Goal: Transaction & Acquisition: Purchase product/service

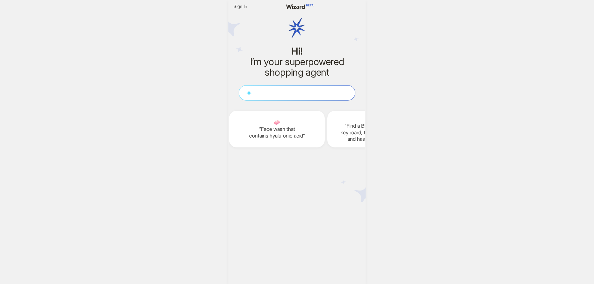
scroll to position [0, 785]
click at [276, 93] on textarea at bounding box center [297, 92] width 116 height 7
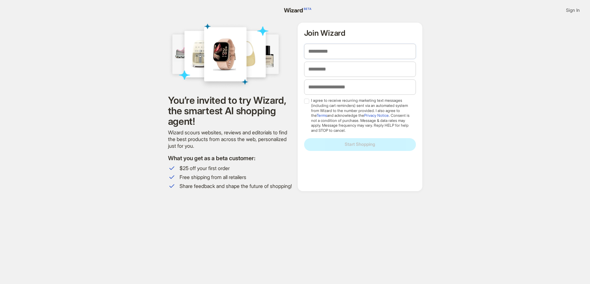
click at [369, 54] on input "text" at bounding box center [360, 51] width 112 height 15
type input "****"
type input "*****"
click at [349, 87] on input "tel" at bounding box center [360, 86] width 112 height 15
type input "**********"
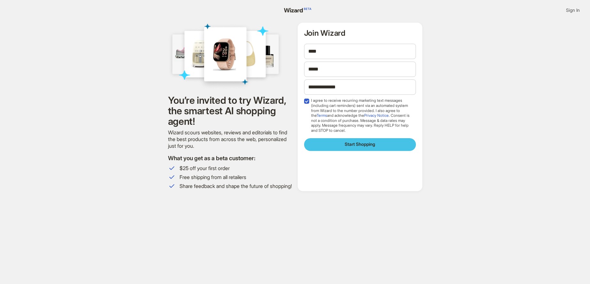
click at [338, 147] on button "Start Shopping" at bounding box center [360, 144] width 112 height 13
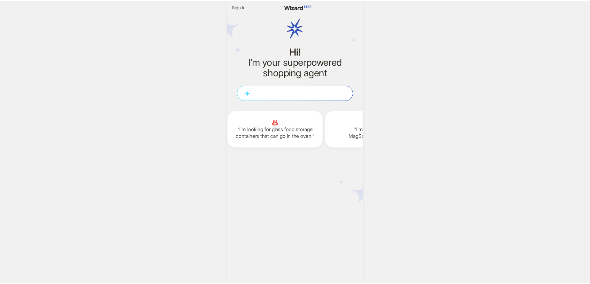
scroll to position [0, 785]
click at [243, 5] on span "Sign In" at bounding box center [241, 7] width 14 height 6
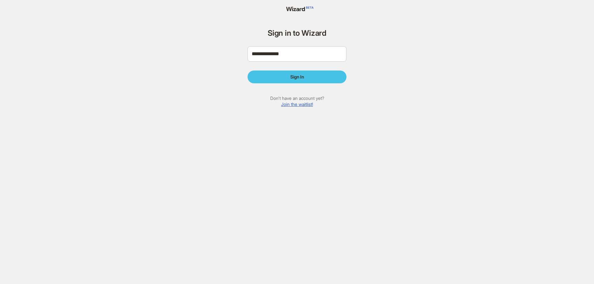
click at [301, 77] on span "Sign In" at bounding box center [298, 77] width 14 height 6
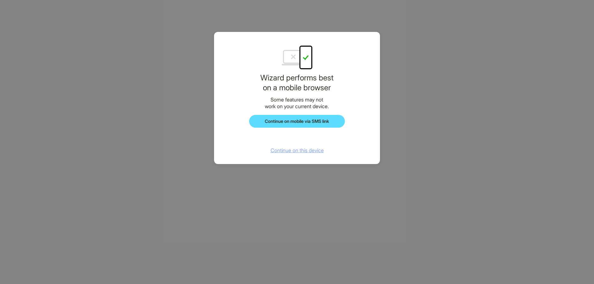
click at [310, 147] on span "Continue on this device" at bounding box center [297, 150] width 53 height 6
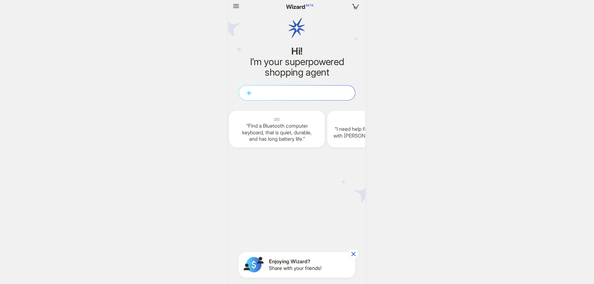
scroll to position [0, 785]
click at [288, 93] on textarea at bounding box center [297, 92] width 116 height 7
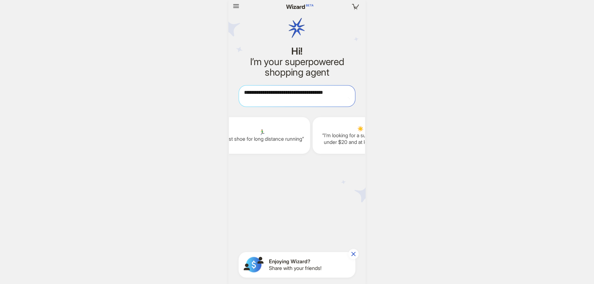
type textarea "**********"
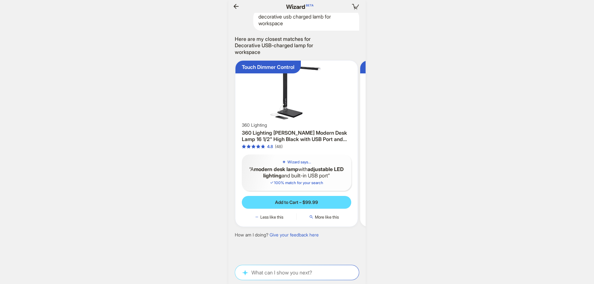
scroll to position [0, 67]
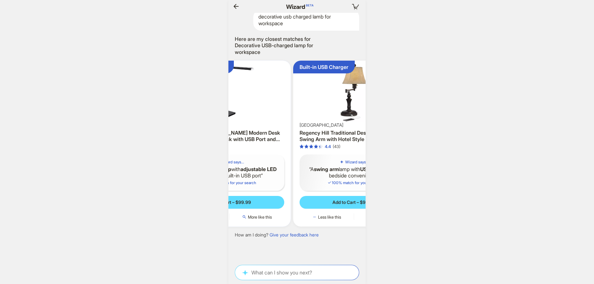
scroll to position [0, 1095]
drag, startPoint x: 321, startPoint y: 119, endPoint x: 245, endPoint y: 116, distance: 76.0
click at [246, 116] on ul "Touch Dimmer Control 360 Lighting 360 Lighting [PERSON_NAME] Modern Desk Lamp 1…" at bounding box center [297, 144] width 144 height 177
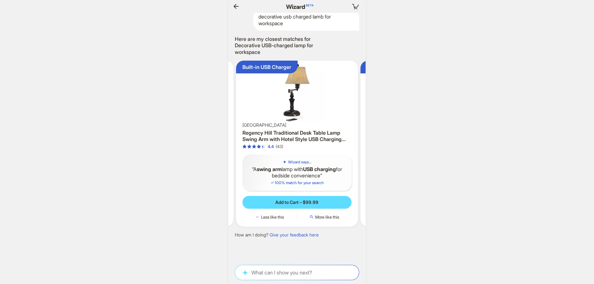
scroll to position [0, 188]
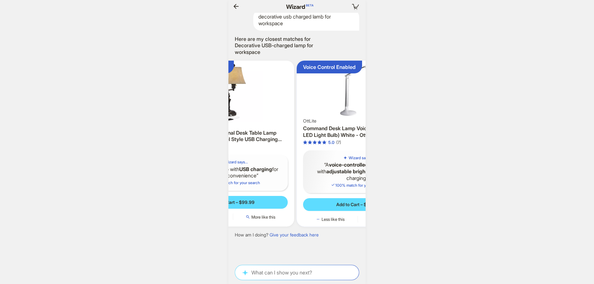
scroll to position [0, 249]
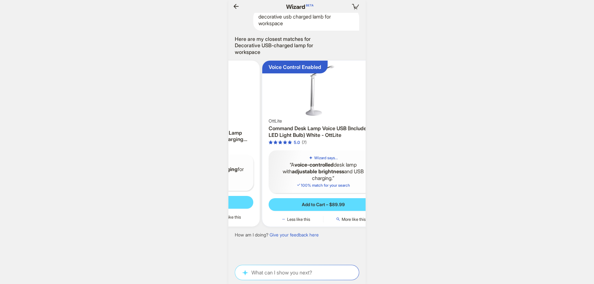
drag, startPoint x: 321, startPoint y: 125, endPoint x: 262, endPoint y: 124, distance: 59.4
click at [254, 125] on div "[GEOGRAPHIC_DATA]" at bounding box center [198, 125] width 109 height 6
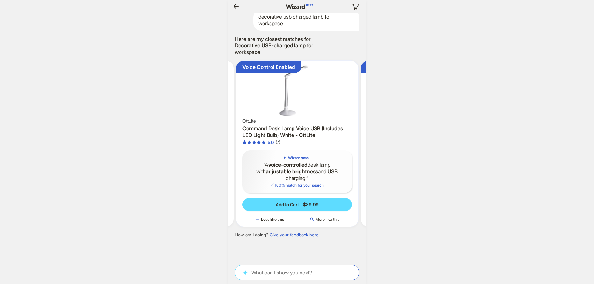
scroll to position [0, 282]
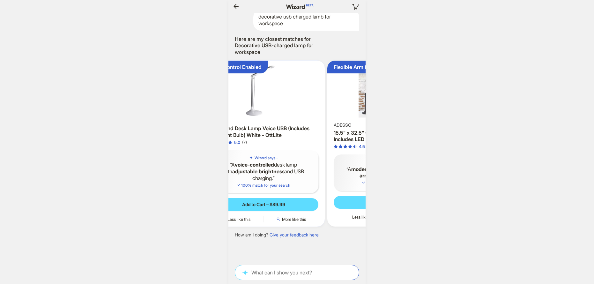
scroll to position [0, 335]
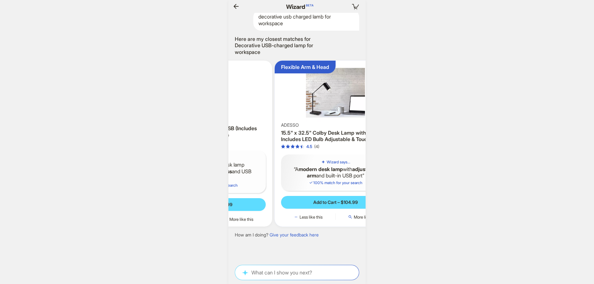
drag, startPoint x: 326, startPoint y: 122, endPoint x: 256, endPoint y: 123, distance: 69.3
click at [258, 123] on ul "Touch Dimmer Control 360 Lighting 360 Lighting [PERSON_NAME] Modern Desk Lamp 1…" at bounding box center [297, 144] width 144 height 177
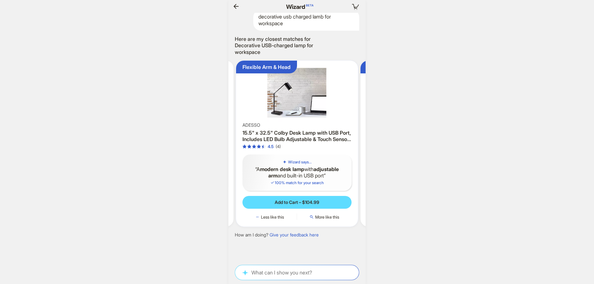
scroll to position [0, 426]
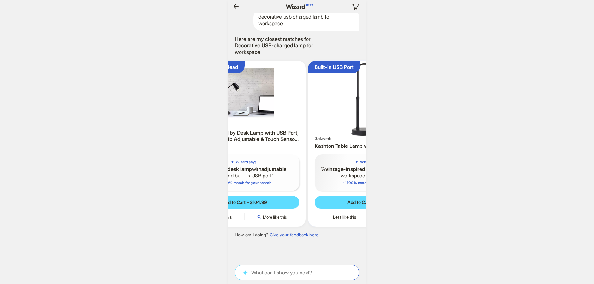
scroll to position [0, 1140]
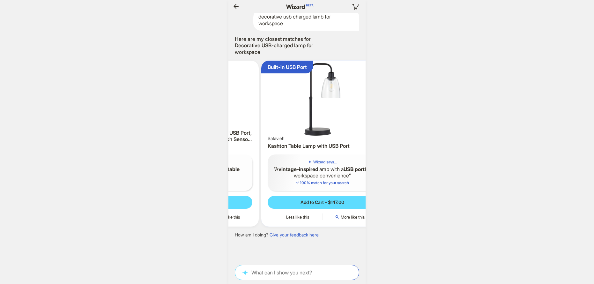
drag, startPoint x: 319, startPoint y: 123, endPoint x: 253, endPoint y: 123, distance: 66.4
click at [253, 123] on div "Flexible Arm & Head ADESSO 15.5" x 32.5" Colby Desk Lamp with USB Port, Include…" at bounding box center [198, 144] width 122 height 166
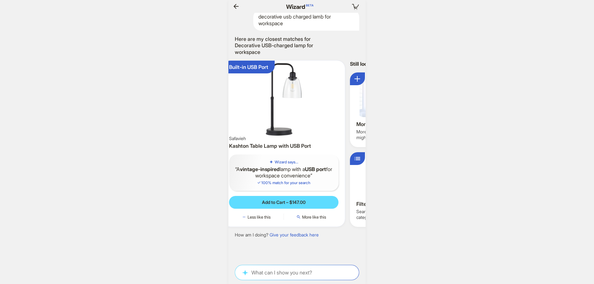
scroll to position [0, 567]
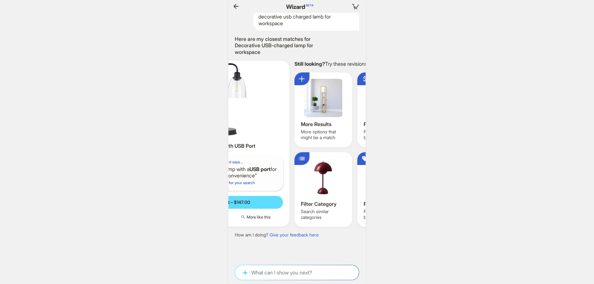
scroll to position [0, 623]
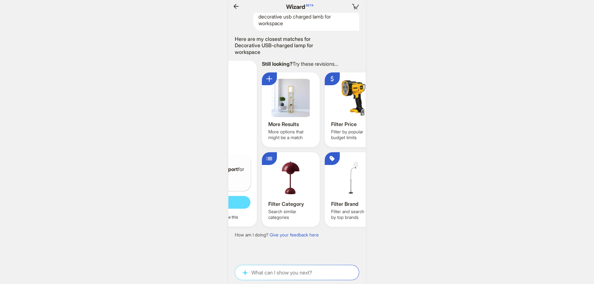
drag, startPoint x: 320, startPoint y: 126, endPoint x: 257, endPoint y: 127, distance: 62.9
click at [254, 127] on img at bounding box center [195, 99] width 117 height 72
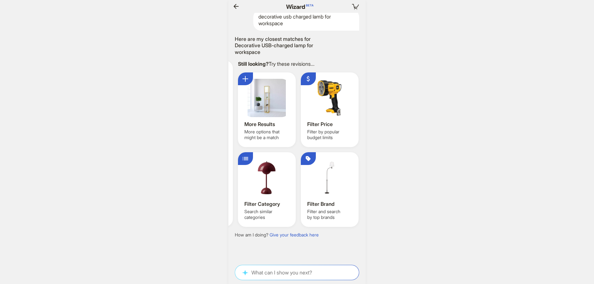
click at [307, 237] on link "Give your feedback here" at bounding box center [294, 234] width 49 height 5
click at [267, 102] on div at bounding box center [267, 98] width 45 height 38
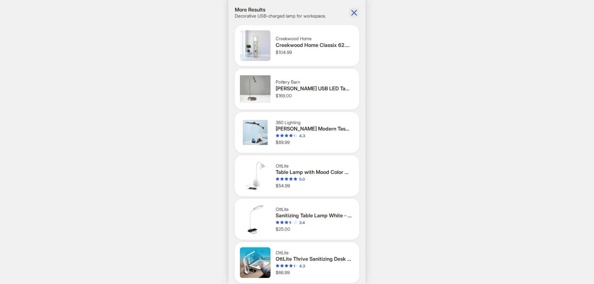
click at [354, 12] on icon "button" at bounding box center [354, 13] width 10 height 10
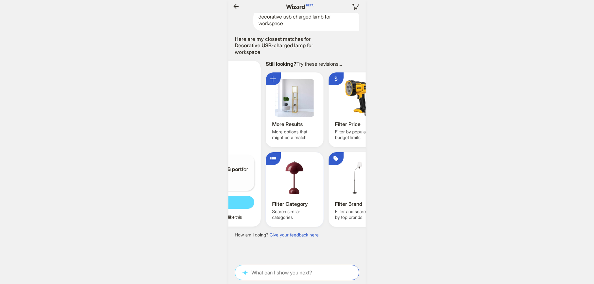
scroll to position [0, 1169]
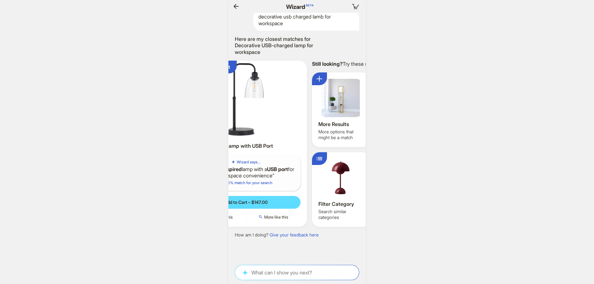
drag, startPoint x: 276, startPoint y: 162, endPoint x: 341, endPoint y: 163, distance: 65.1
click at [337, 163] on div "Still looking? Try these revisions... More Results More options that might be a…" at bounding box center [371, 144] width 123 height 166
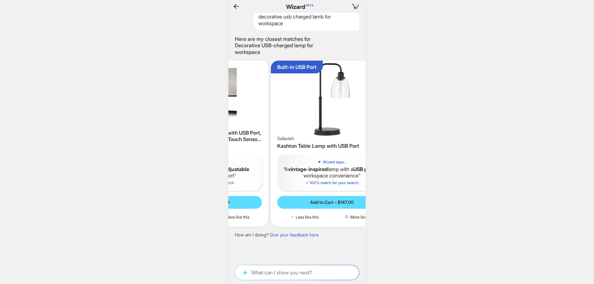
scroll to position [0, 1179]
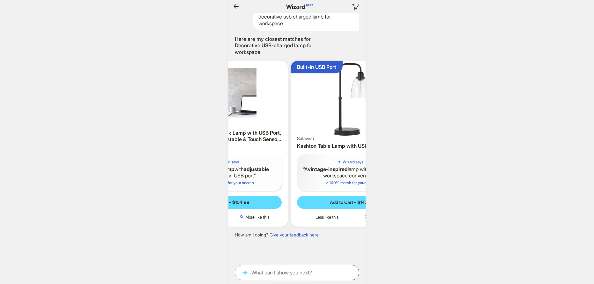
scroll to position [0, 374]
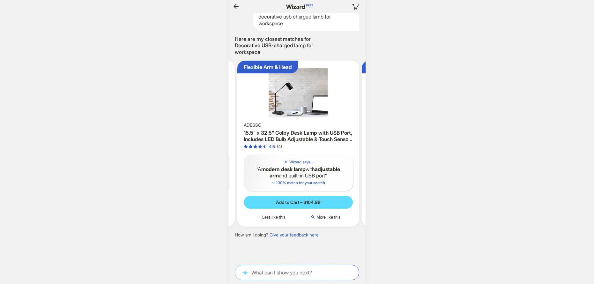
drag, startPoint x: 284, startPoint y: 150, endPoint x: 392, endPoint y: 154, distance: 108.3
click at [392, 154] on div "**********" at bounding box center [297, 142] width 594 height 284
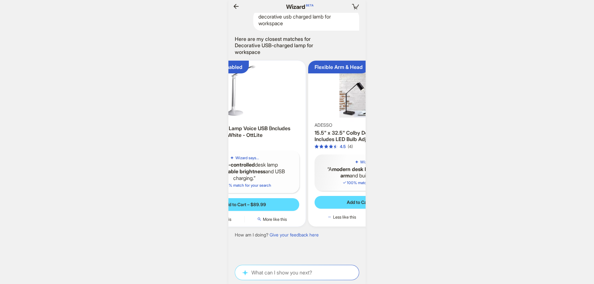
drag, startPoint x: 308, startPoint y: 148, endPoint x: 354, endPoint y: 149, distance: 46.3
click at [381, 150] on div "**********" at bounding box center [297, 142] width 594 height 284
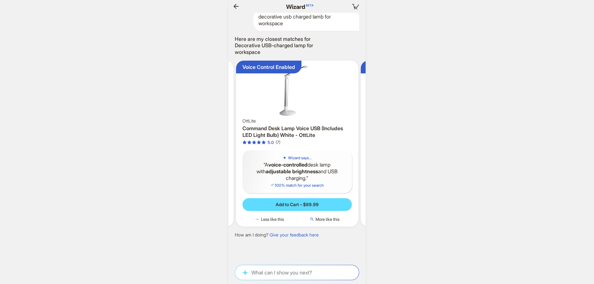
scroll to position [0, 1191]
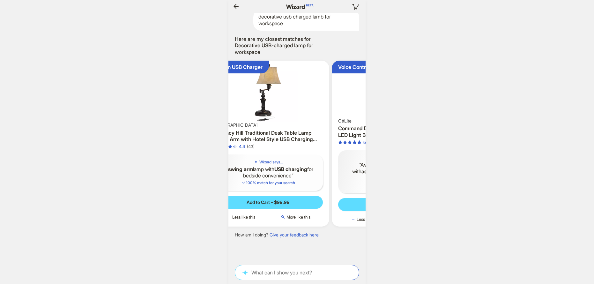
drag, startPoint x: 290, startPoint y: 147, endPoint x: 369, endPoint y: 149, distance: 78.5
click at [369, 149] on div "**********" at bounding box center [297, 142] width 594 height 284
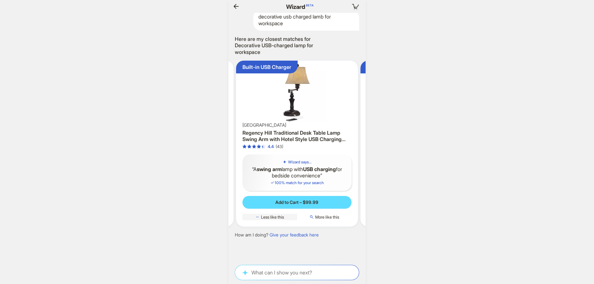
click at [285, 215] on button "Less like this" at bounding box center [270, 217] width 55 height 6
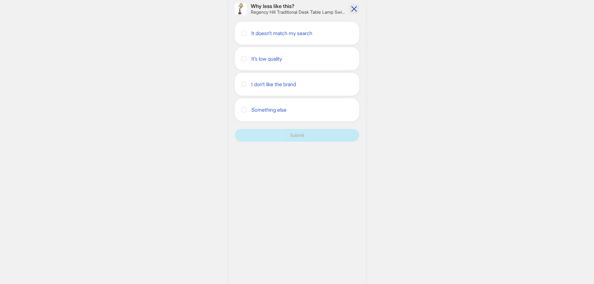
click at [354, 11] on icon "button" at bounding box center [354, 9] width 10 height 10
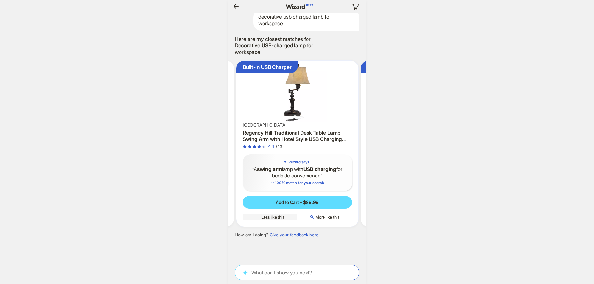
click at [271, 216] on span "Less like this" at bounding box center [272, 217] width 23 height 5
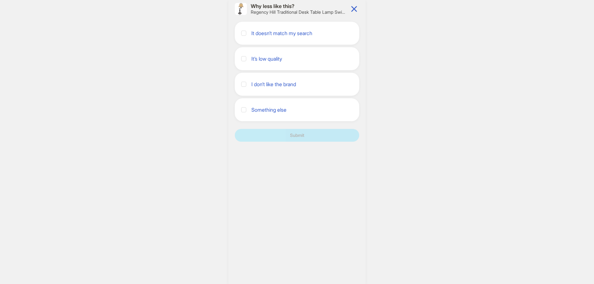
click at [262, 106] on label "Something else" at bounding box center [271, 110] width 38 height 10
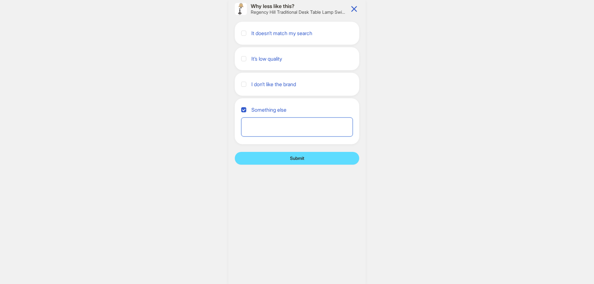
click at [271, 127] on textarea at bounding box center [297, 126] width 112 height 19
type textarea "*"
type textarea "**"
type textarea "***"
type textarea "****"
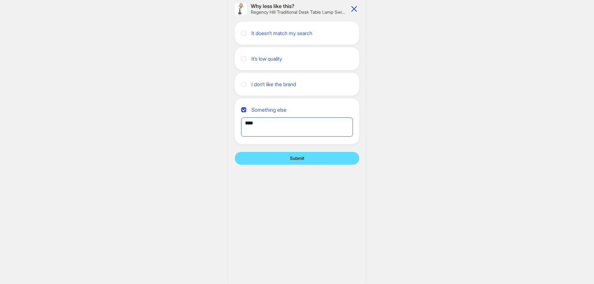
type textarea "***"
type textarea "**"
type textarea "*"
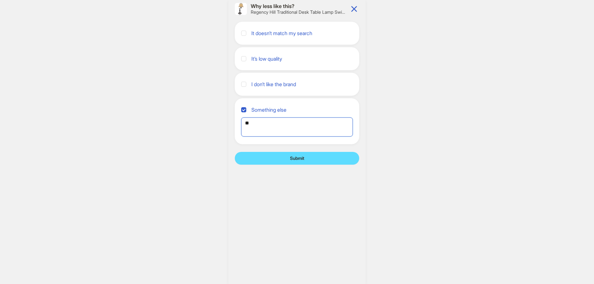
type textarea "***"
type textarea "****"
type textarea "*****"
type textarea "******"
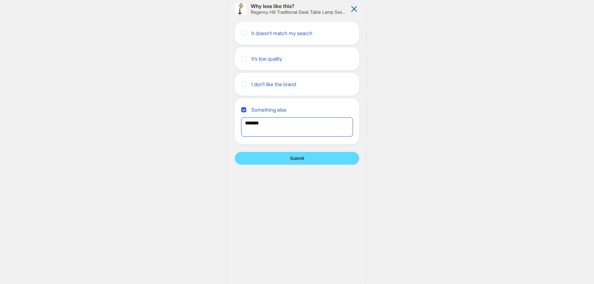
type textarea "********"
type textarea "*********"
type textarea "**********"
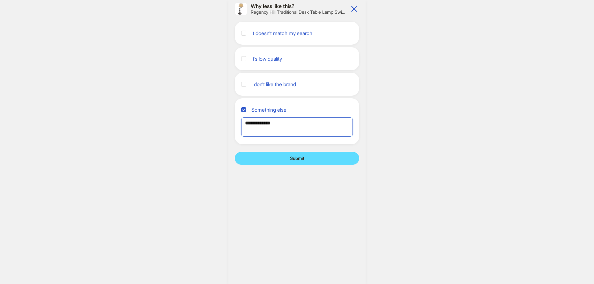
type textarea "**********"
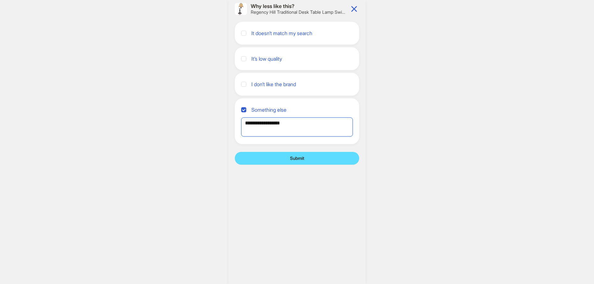
type textarea "**********"
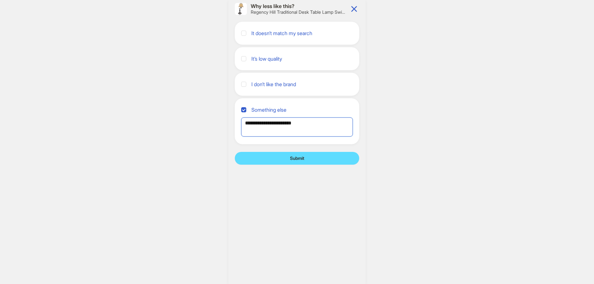
type textarea "**********"
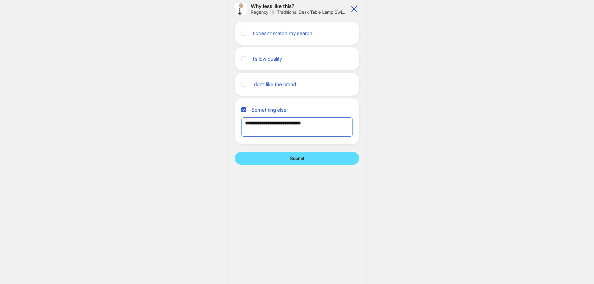
type textarea "**********"
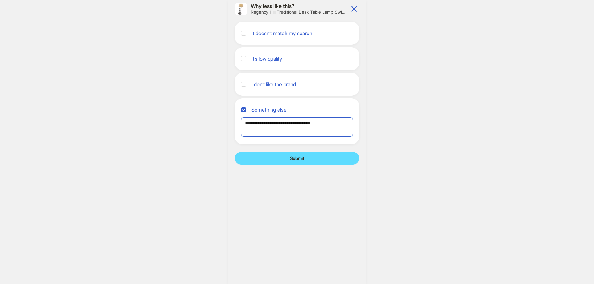
type textarea "**********"
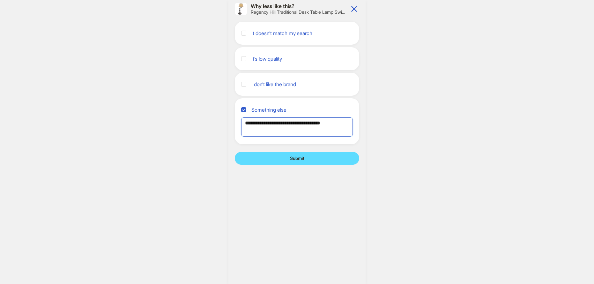
type textarea "**********"
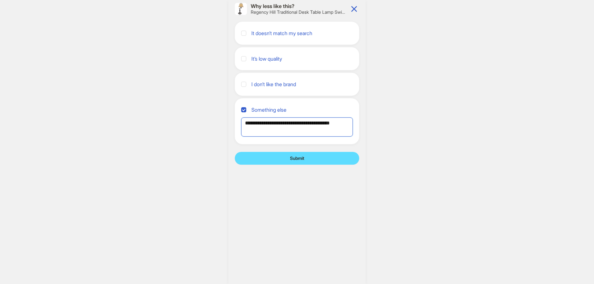
type textarea "**********"
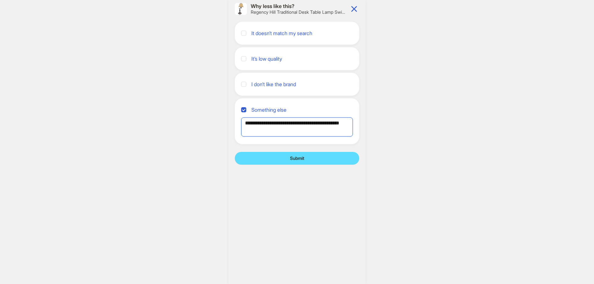
type textarea "**********"
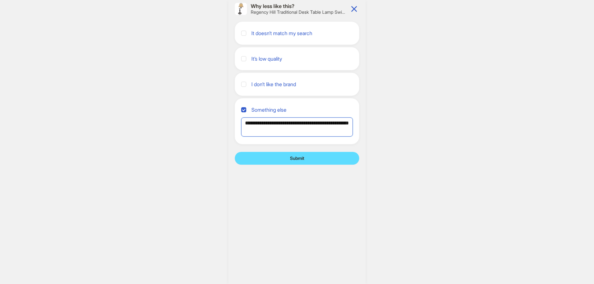
type textarea "**********"
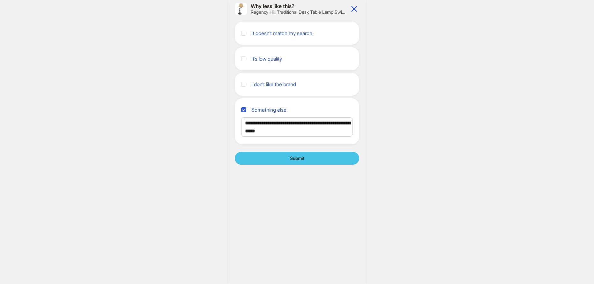
click at [318, 161] on button "Submit" at bounding box center [297, 158] width 125 height 13
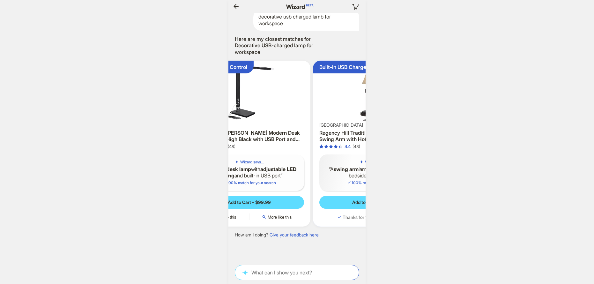
drag, startPoint x: 299, startPoint y: 152, endPoint x: 360, endPoint y: 147, distance: 60.9
click at [360, 147] on div "Built-in USB Charger Regency Hill Regency Hill Traditional Desk Table Lamp Swin…" at bounding box center [374, 144] width 122 height 166
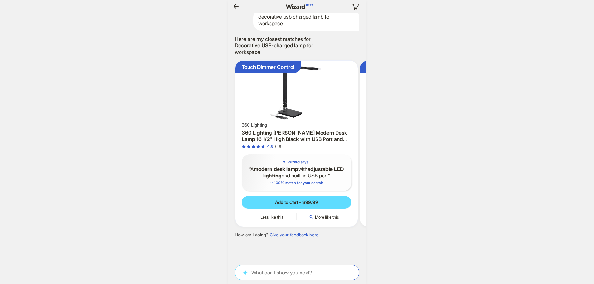
drag, startPoint x: 315, startPoint y: 140, endPoint x: 356, endPoint y: 135, distance: 41.1
click at [350, 136] on div "360 Lighting 360 Lighting [PERSON_NAME] Modern Desk Lamp 16 1/2" High Black wit…" at bounding box center [296, 135] width 109 height 27
drag, startPoint x: 288, startPoint y: 138, endPoint x: 355, endPoint y: 135, distance: 67.4
click at [355, 135] on div "Touch Dimmer Control 360 Lighting 360 Lighting [PERSON_NAME] Modern Desk Lamp 1…" at bounding box center [297, 144] width 122 height 166
click at [309, 274] on textarea at bounding box center [297, 272] width 124 height 7
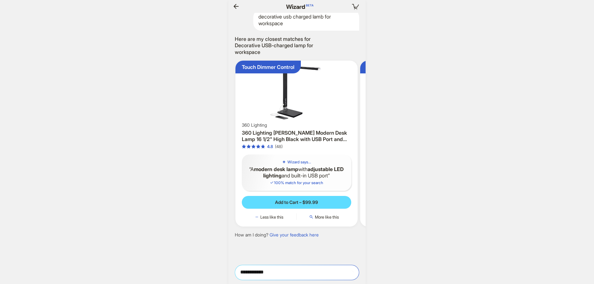
type textarea "**********"
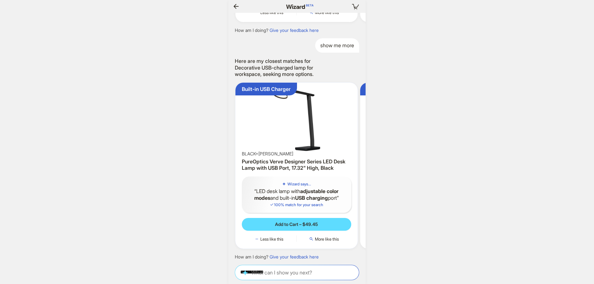
scroll to position [0, 998]
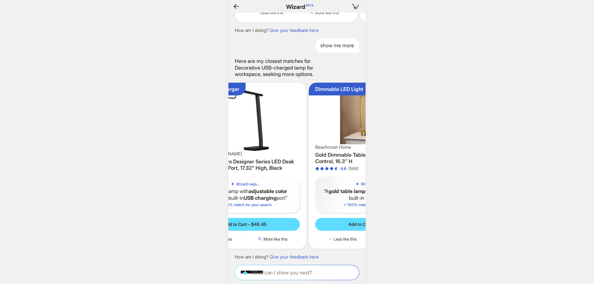
drag, startPoint x: 238, startPoint y: 119, endPoint x: 215, endPoint y: 119, distance: 22.7
click at [219, 119] on div "**********" at bounding box center [297, 142] width 594 height 284
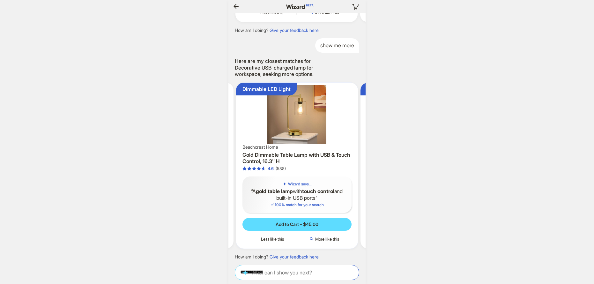
scroll to position [0, 181]
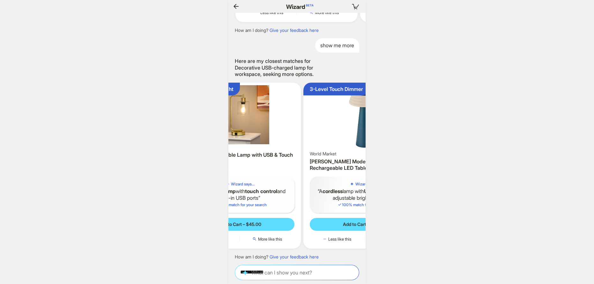
drag, startPoint x: 314, startPoint y: 126, endPoint x: 238, endPoint y: 126, distance: 76.3
click at [250, 128] on img at bounding box center [240, 114] width 117 height 59
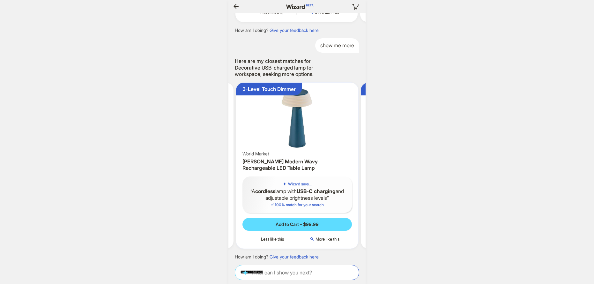
scroll to position [0, 303]
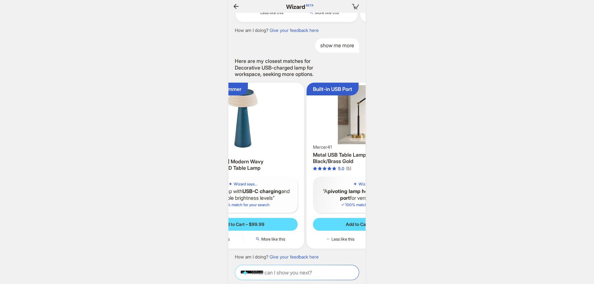
drag, startPoint x: 305, startPoint y: 131, endPoint x: 245, endPoint y: 129, distance: 59.7
click at [244, 128] on img at bounding box center [243, 118] width 117 height 66
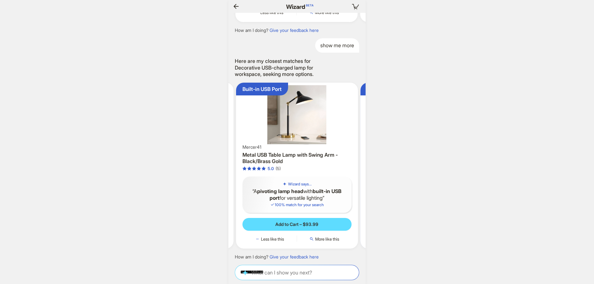
scroll to position [0, 1020]
click at [249, 131] on img at bounding box center [297, 114] width 117 height 59
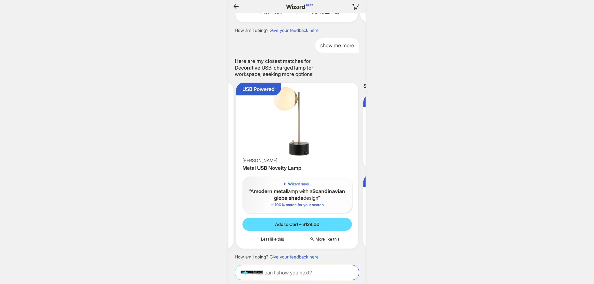
scroll to position [0, 1025]
click at [239, 131] on img at bounding box center [297, 121] width 117 height 72
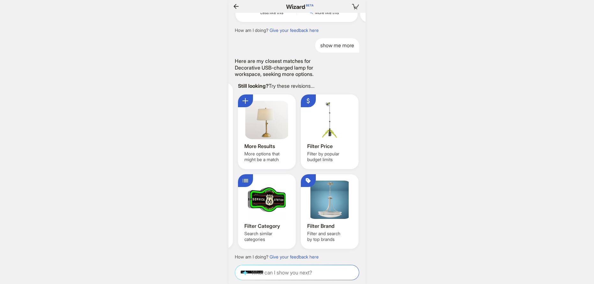
click at [272, 129] on div at bounding box center [267, 120] width 45 height 38
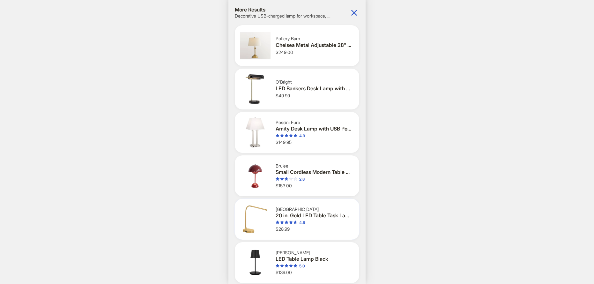
scroll to position [12, 0]
click at [350, 16] on icon "button" at bounding box center [354, 13] width 10 height 10
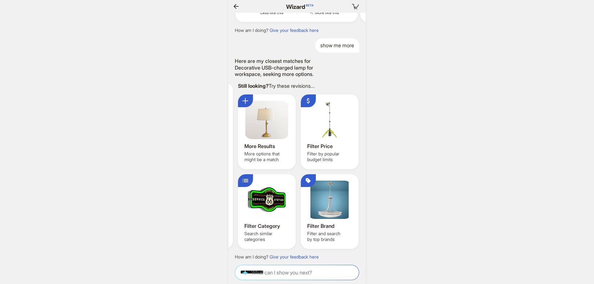
click at [238, 7] on icon "button" at bounding box center [236, 7] width 8 height 8
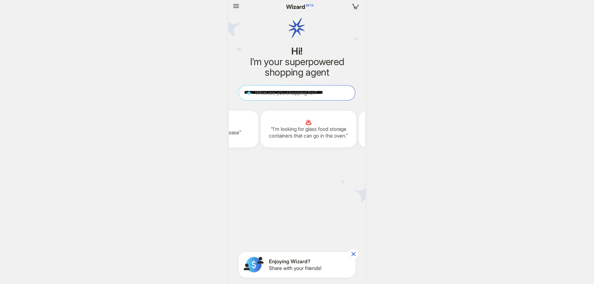
click at [313, 98] on div "**********" at bounding box center [297, 93] width 116 height 14
click at [313, 95] on textarea "**********" at bounding box center [297, 92] width 116 height 7
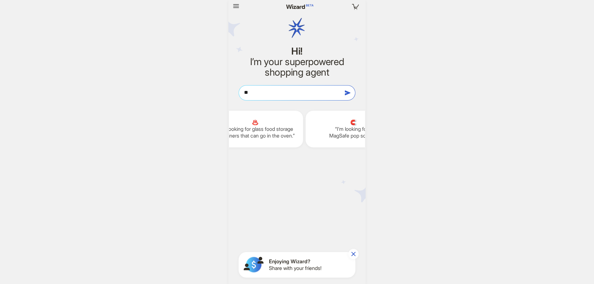
type textarea "*"
type textarea "**********"
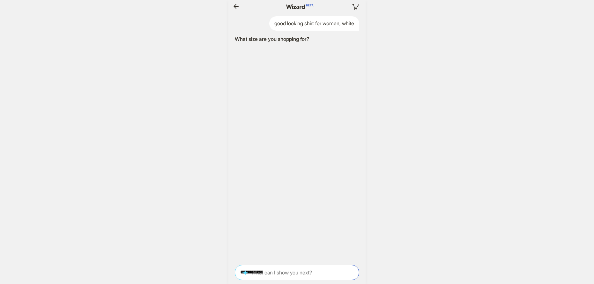
click at [297, 266] on div "**********" at bounding box center [297, 272] width 124 height 15
click at [297, 268] on div "**********" at bounding box center [297, 272] width 124 height 15
click at [282, 278] on div "**********" at bounding box center [297, 272] width 124 height 15
click at [285, 270] on textarea "**********" at bounding box center [297, 272] width 124 height 7
type textarea "**"
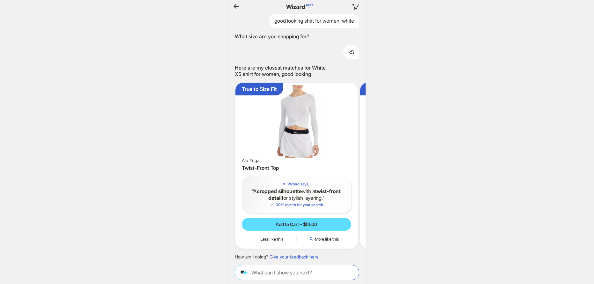
scroll to position [0, 37]
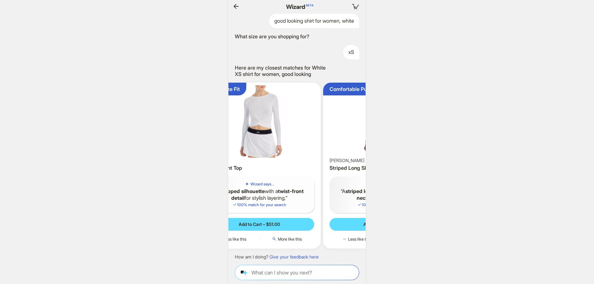
scroll to position [0, 82]
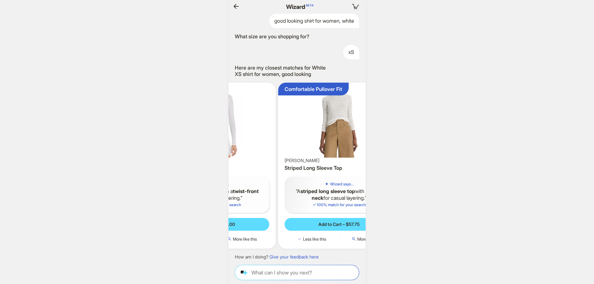
drag, startPoint x: 328, startPoint y: 151, endPoint x: 270, endPoint y: 147, distance: 58.2
click at [270, 147] on div "True to Size Fit Alo Yoga Twist-Front Top Wizard says... A cropped silhouette w…" at bounding box center [215, 166] width 122 height 166
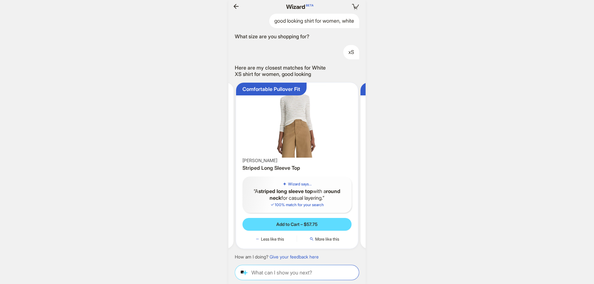
scroll to position [0, 157]
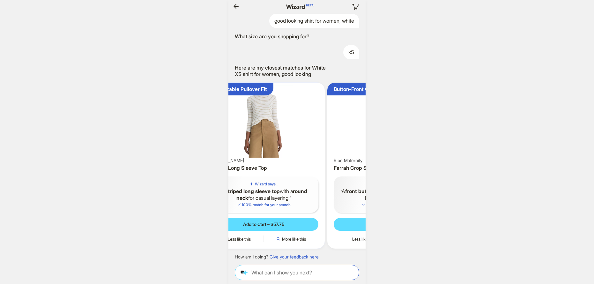
scroll to position [0, 210]
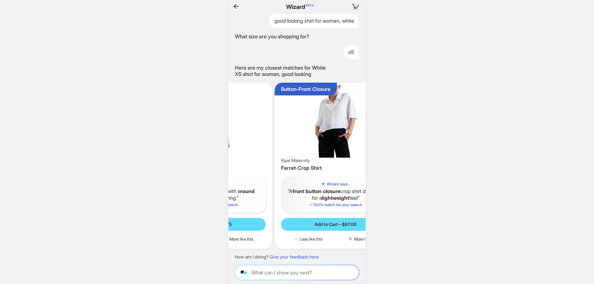
drag, startPoint x: 323, startPoint y: 148, endPoint x: 266, endPoint y: 146, distance: 57.5
click at [266, 146] on img at bounding box center [211, 121] width 117 height 72
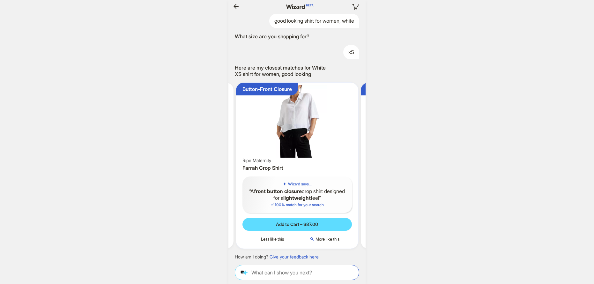
scroll to position [0, 283]
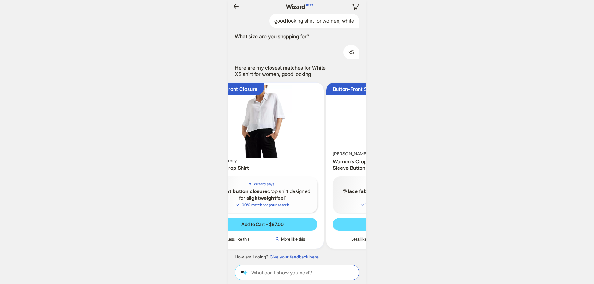
scroll to position [0, 328]
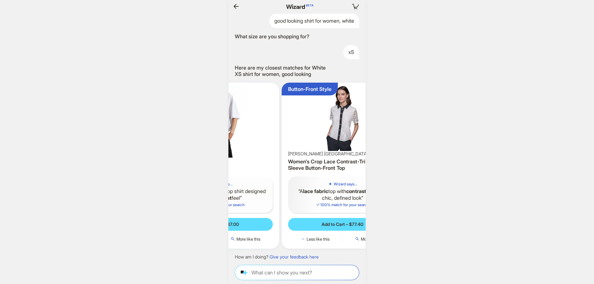
drag, startPoint x: 315, startPoint y: 142, endPoint x: 259, endPoint y: 141, distance: 56.2
click at [259, 141] on img at bounding box center [218, 121] width 117 height 72
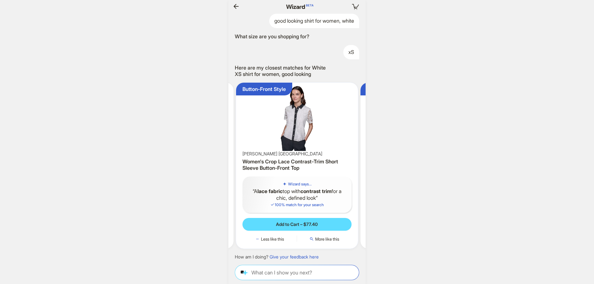
scroll to position [0, 1101]
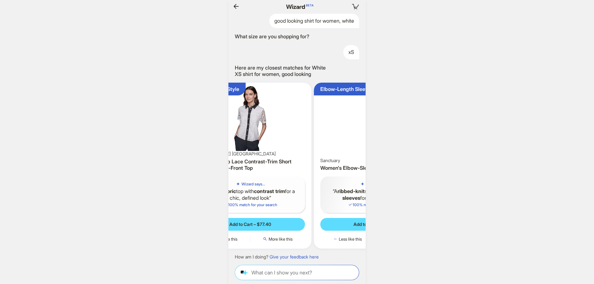
scroll to position [0, 1102]
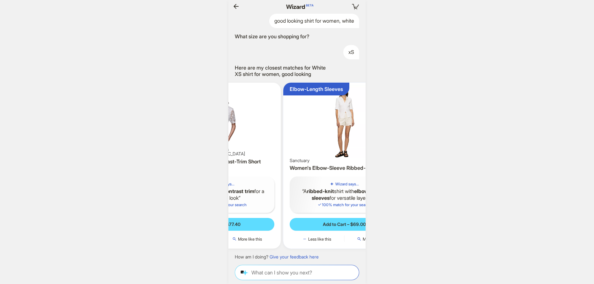
drag, startPoint x: 298, startPoint y: 138, endPoint x: 264, endPoint y: 139, distance: 34.2
click at [265, 138] on img at bounding box center [220, 118] width 117 height 66
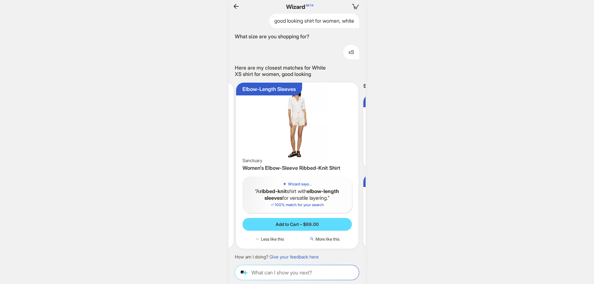
scroll to position [0, 465]
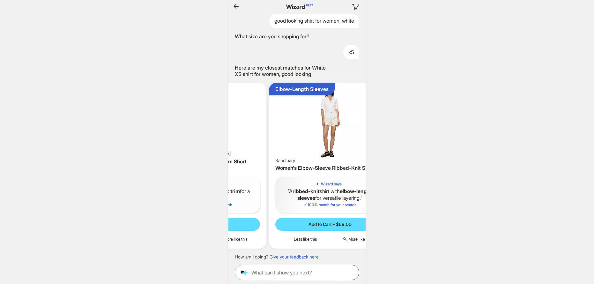
scroll to position [0, 1134]
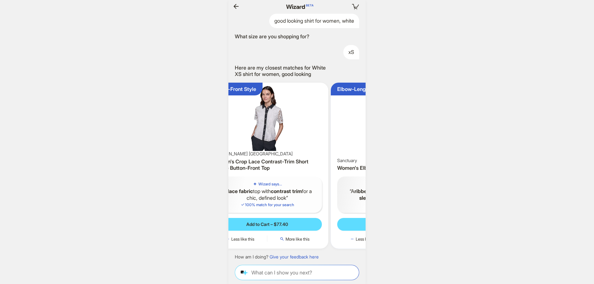
drag, startPoint x: 275, startPoint y: 121, endPoint x: 338, endPoint y: 119, distance: 63.2
click at [338, 119] on img at bounding box center [392, 121] width 117 height 72
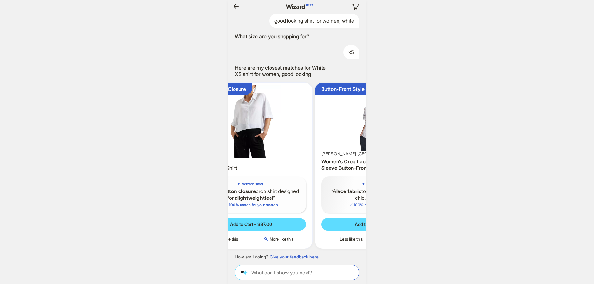
drag, startPoint x: 275, startPoint y: 130, endPoint x: 334, endPoint y: 129, distance: 59.1
click at [334, 129] on img at bounding box center [376, 118] width 117 height 66
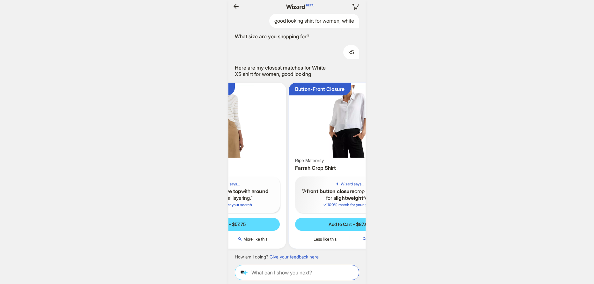
drag, startPoint x: 282, startPoint y: 129, endPoint x: 340, endPoint y: 130, distance: 58.4
click at [340, 130] on img at bounding box center [349, 121] width 117 height 72
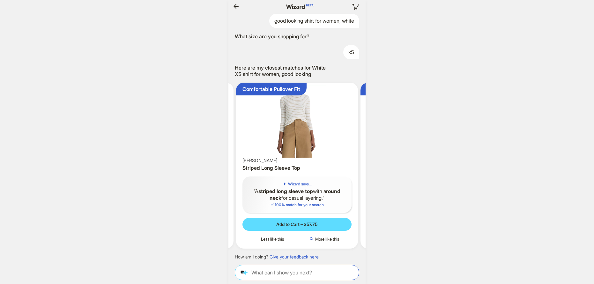
click at [302, 259] on link "Give your feedback here" at bounding box center [294, 256] width 49 height 5
drag, startPoint x: 315, startPoint y: 137, endPoint x: 385, endPoint y: 127, distance: 70.3
click at [377, 129] on div "**********" at bounding box center [297, 142] width 594 height 284
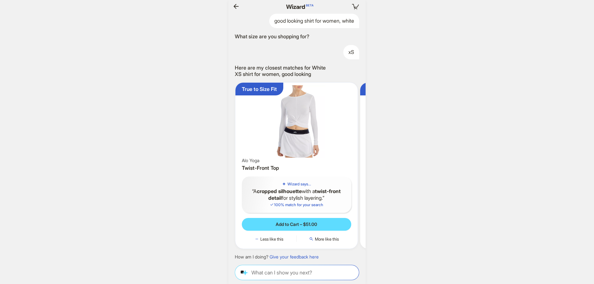
drag, startPoint x: 311, startPoint y: 136, endPoint x: 348, endPoint y: 131, distance: 36.8
click at [344, 131] on img at bounding box center [296, 121] width 117 height 72
click at [317, 132] on img at bounding box center [296, 121] width 117 height 72
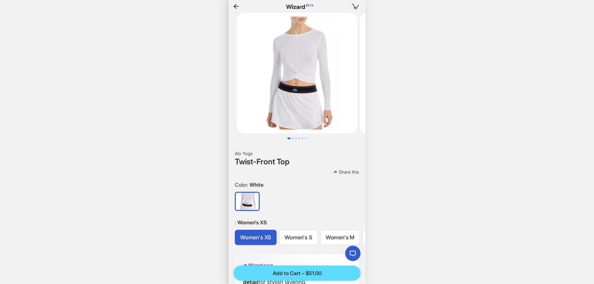
click at [444, 76] on div "**********" at bounding box center [297, 142] width 594 height 284
click at [234, 6] on icon "button" at bounding box center [236, 6] width 5 height 5
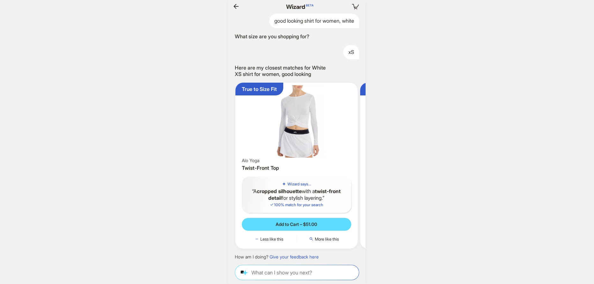
scroll to position [0, 991]
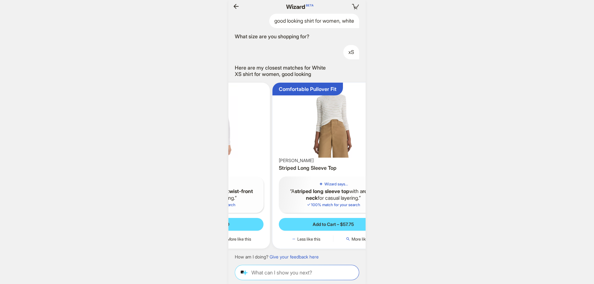
drag, startPoint x: 311, startPoint y: 153, endPoint x: 238, endPoint y: 152, distance: 72.8
click at [241, 152] on img at bounding box center [208, 121] width 117 height 72
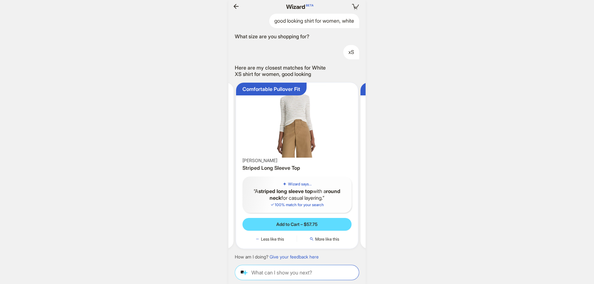
click at [314, 148] on img at bounding box center [297, 121] width 117 height 72
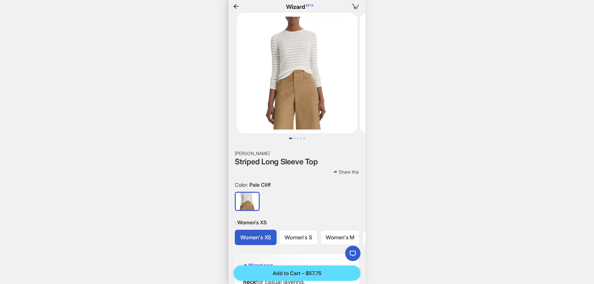
click at [222, 149] on div "**********" at bounding box center [297, 142] width 594 height 284
click at [236, 8] on icon "button" at bounding box center [236, 7] width 8 height 8
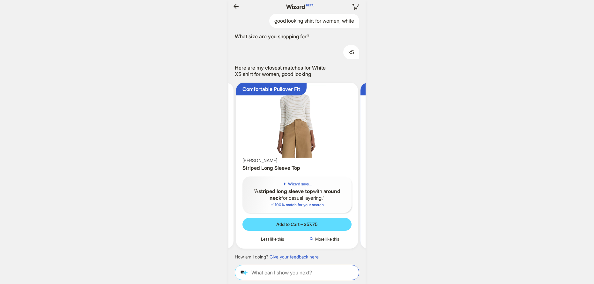
scroll to position [0, 1026]
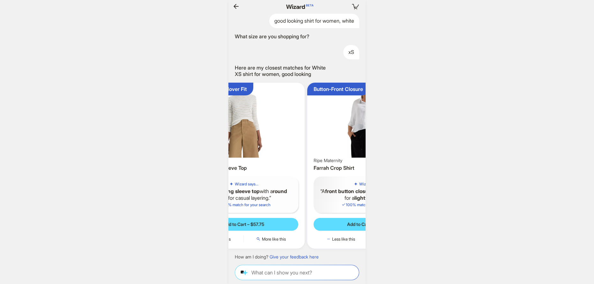
drag, startPoint x: 299, startPoint y: 136, endPoint x: 249, endPoint y: 138, distance: 50.1
click at [256, 137] on img at bounding box center [243, 121] width 117 height 72
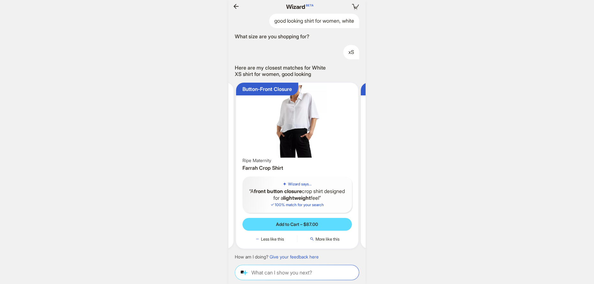
click at [305, 134] on img at bounding box center [297, 121] width 117 height 72
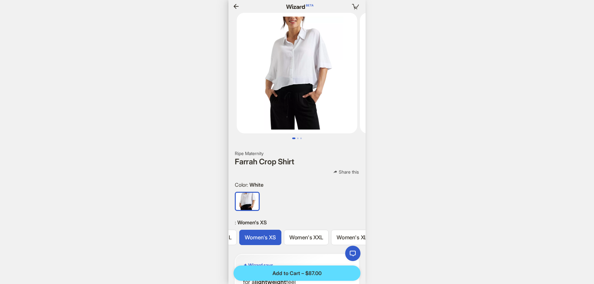
scroll to position [0, 123]
click at [235, 6] on icon "button" at bounding box center [236, 6] width 5 height 5
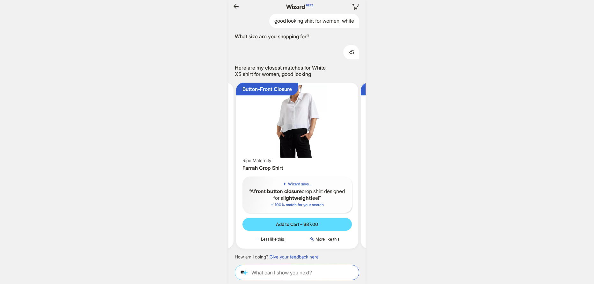
scroll to position [0, 1049]
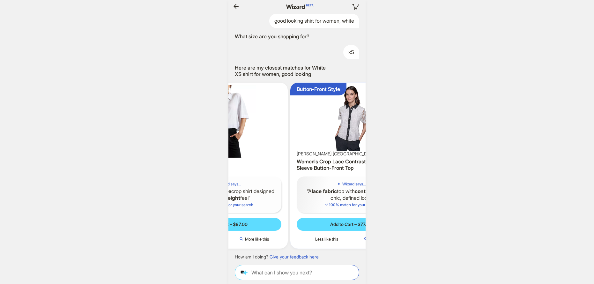
drag, startPoint x: 291, startPoint y: 128, endPoint x: 238, endPoint y: 129, distance: 52.4
click at [245, 129] on img at bounding box center [226, 121] width 117 height 72
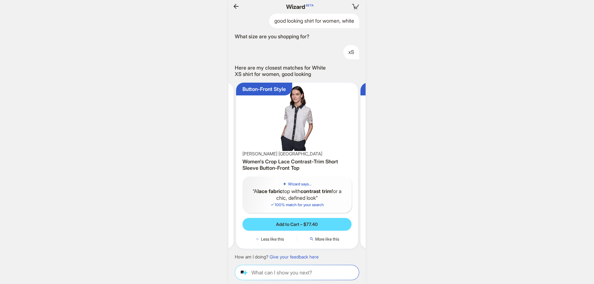
click at [306, 120] on img at bounding box center [297, 118] width 117 height 66
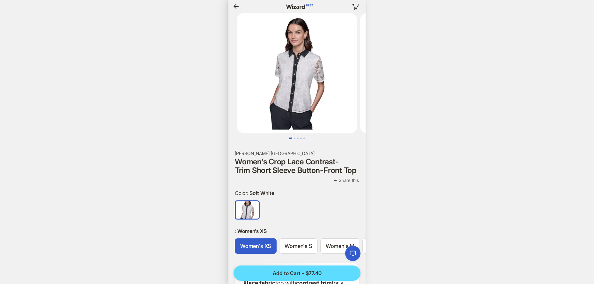
click at [238, 6] on icon "button" at bounding box center [236, 6] width 5 height 5
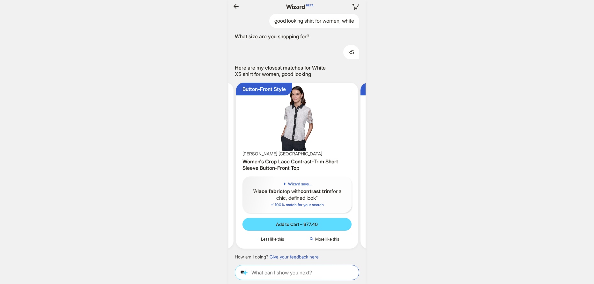
scroll to position [0, 1082]
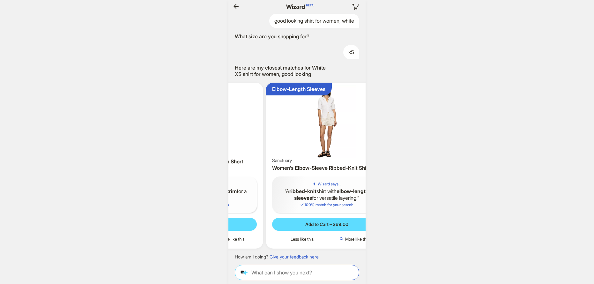
click at [235, 132] on img at bounding box center [202, 118] width 117 height 66
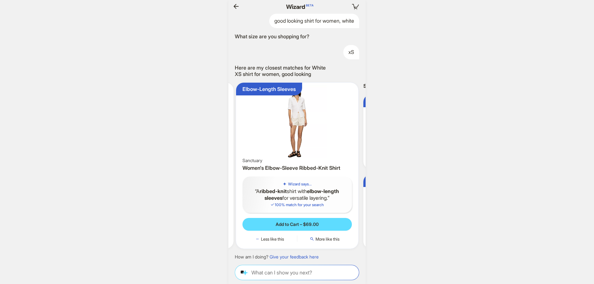
click at [303, 132] on img at bounding box center [297, 121] width 117 height 72
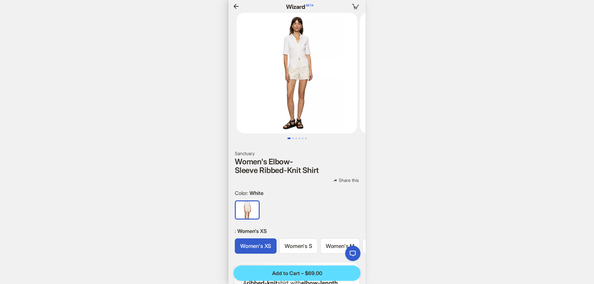
click at [296, 71] on img at bounding box center [297, 73] width 121 height 121
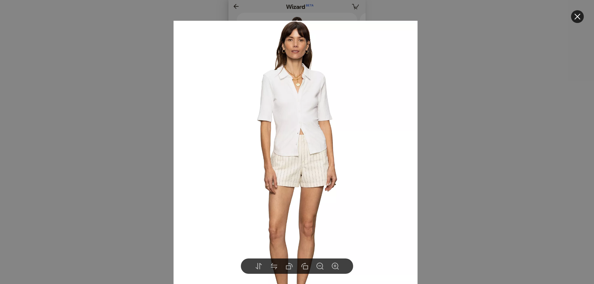
click at [155, 150] on div at bounding box center [297, 142] width 594 height 284
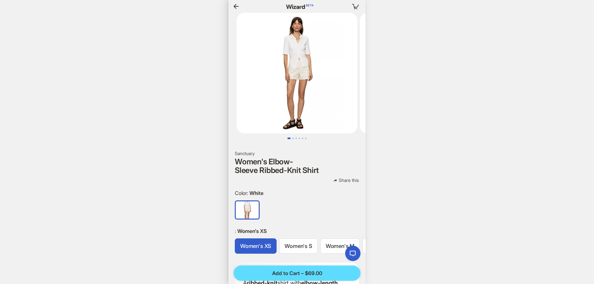
drag, startPoint x: 310, startPoint y: 109, endPoint x: 250, endPoint y: 117, distance: 60.9
click at [261, 116] on img at bounding box center [297, 73] width 121 height 121
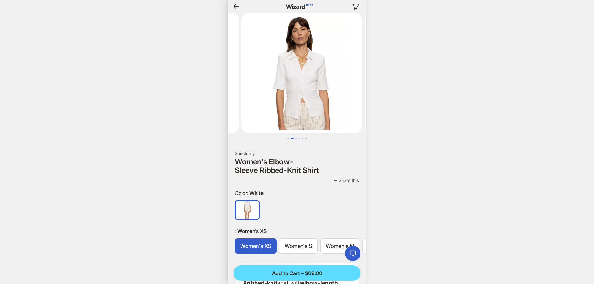
scroll to position [0, 1138]
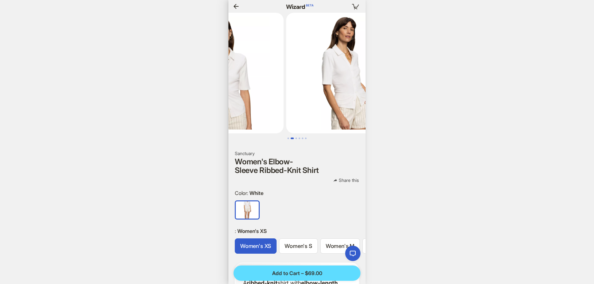
drag, startPoint x: 238, startPoint y: 106, endPoint x: 230, endPoint y: 107, distance: 8.7
click at [233, 107] on img at bounding box center [223, 73] width 121 height 121
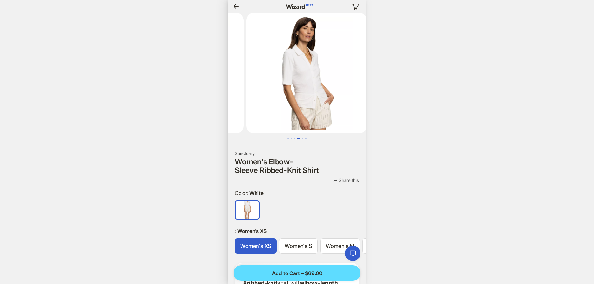
drag, startPoint x: 298, startPoint y: 102, endPoint x: 231, endPoint y: 109, distance: 67.1
click at [246, 108] on img at bounding box center [306, 73] width 121 height 121
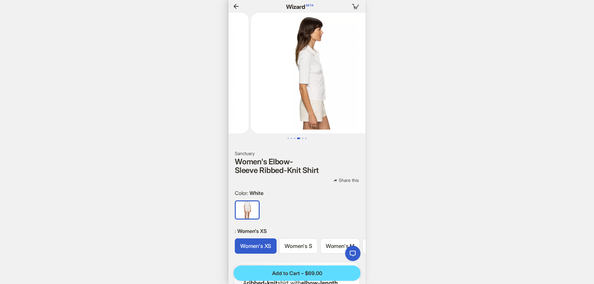
scroll to position [0, 1168]
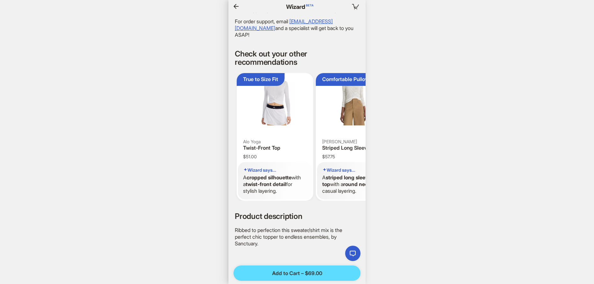
click at [418, 123] on div "**********" at bounding box center [297, 142] width 594 height 284
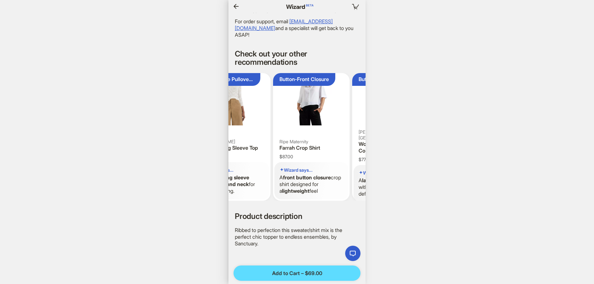
drag, startPoint x: 273, startPoint y: 149, endPoint x: 178, endPoint y: 145, distance: 95.2
click at [192, 147] on body "**********" at bounding box center [297, 142] width 594 height 284
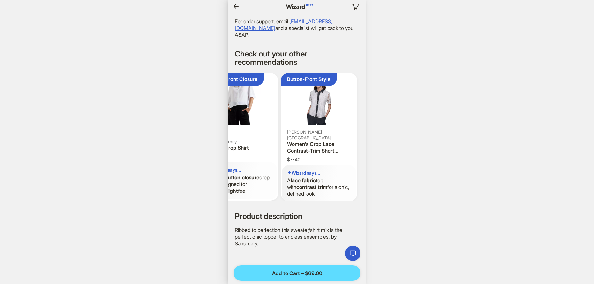
drag, startPoint x: 265, startPoint y: 140, endPoint x: 296, endPoint y: 130, distance: 31.9
click at [246, 141] on div "Ripe Maternity Farrah Crop Shirt" at bounding box center [240, 144] width 64 height 19
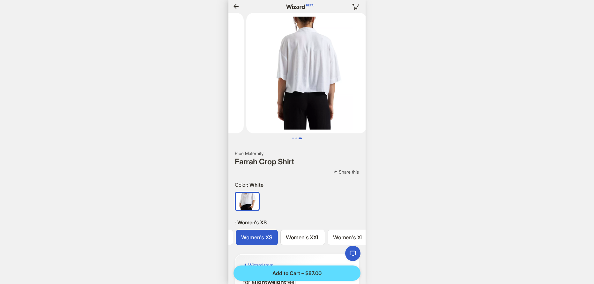
drag, startPoint x: 319, startPoint y: 130, endPoint x: 270, endPoint y: 132, distance: 48.3
click at [270, 132] on div at bounding box center [297, 76] width 137 height 126
click at [235, 4] on icon "button" at bounding box center [236, 7] width 8 height 8
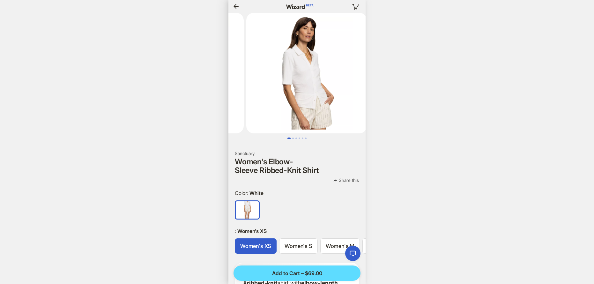
click at [235, 4] on icon "button" at bounding box center [236, 7] width 8 height 8
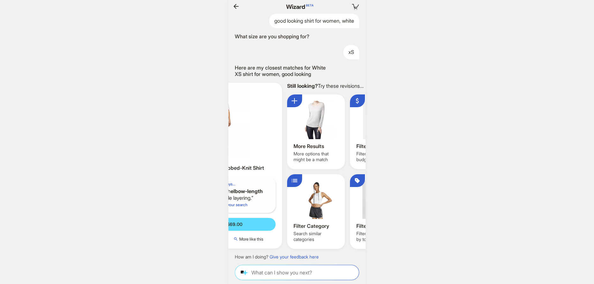
drag, startPoint x: 325, startPoint y: 146, endPoint x: 252, endPoint y: 145, distance: 72.8
click at [256, 145] on ul "True to Size Fit Alo Yoga Twist-Front Top Wizard says... A cropped silhouette w…" at bounding box center [297, 166] width 144 height 177
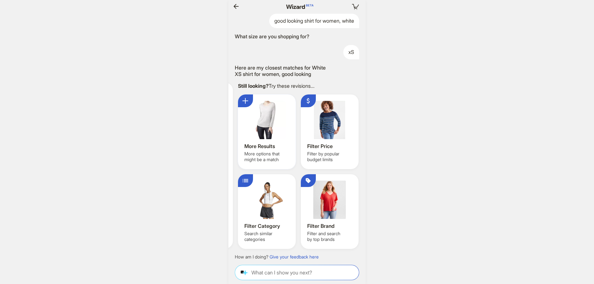
drag, startPoint x: 303, startPoint y: 140, endPoint x: 276, endPoint y: 140, distance: 27.5
click at [276, 140] on div "More Results More options that might be a match Filter Price Filter by popular …" at bounding box center [298, 171] width 121 height 155
click at [283, 203] on div at bounding box center [267, 200] width 45 height 38
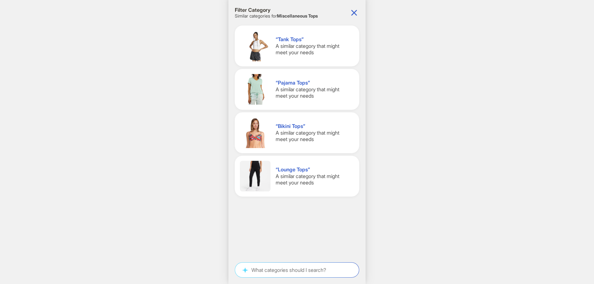
scroll to position [0, 1042]
click at [359, 13] on div "Filter Category Similar categories for Miscellaneous Tops “Tank Tops” A similar…" at bounding box center [297, 142] width 137 height 284
click at [357, 13] on icon "button" at bounding box center [354, 13] width 10 height 10
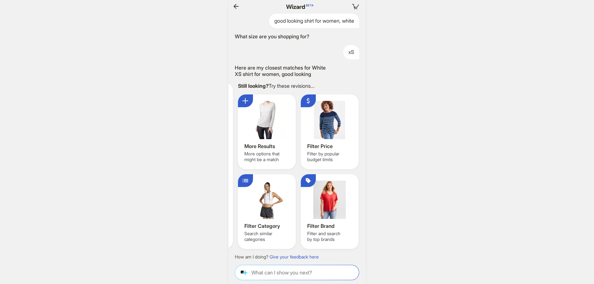
click at [346, 149] on div "Filter Price" at bounding box center [330, 146] width 46 height 7
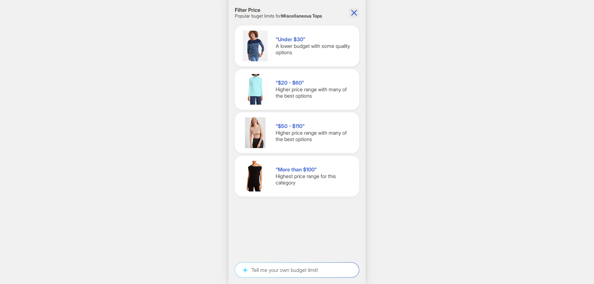
click at [356, 16] on icon "button" at bounding box center [354, 13] width 10 height 10
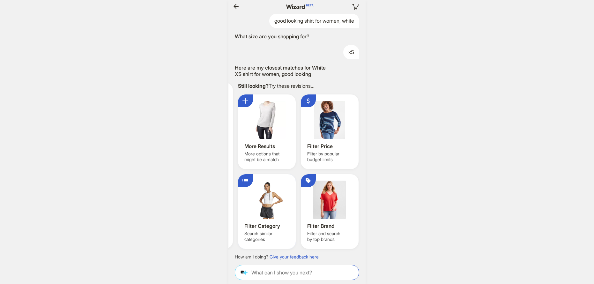
click at [283, 194] on div at bounding box center [267, 200] width 45 height 38
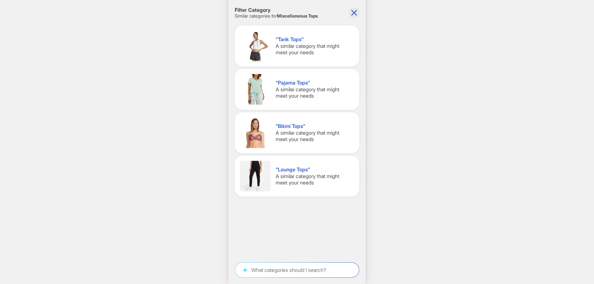
click at [355, 12] on icon "button" at bounding box center [354, 13] width 6 height 6
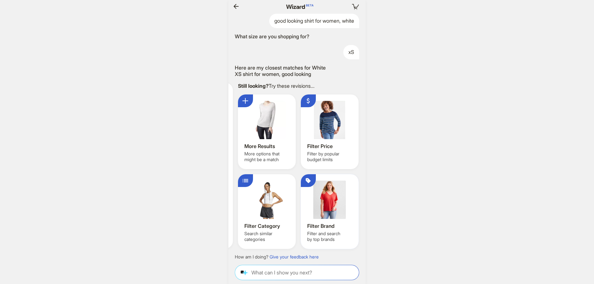
click at [328, 207] on div at bounding box center [329, 200] width 45 height 38
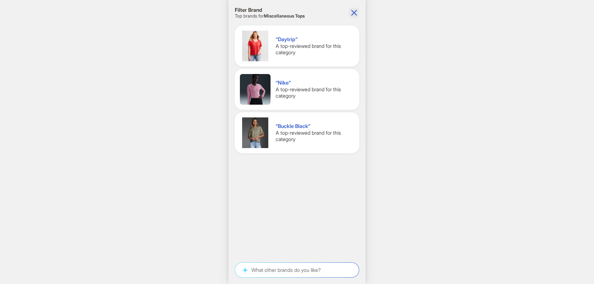
click at [353, 15] on icon "button" at bounding box center [354, 13] width 10 height 10
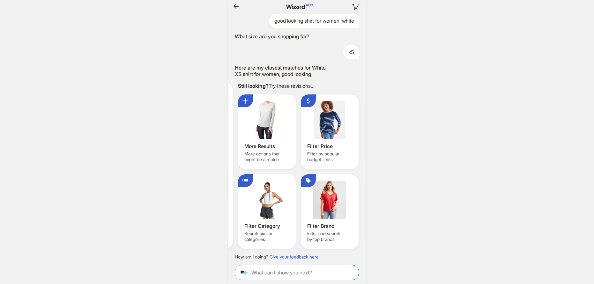
click at [273, 147] on div "More Results" at bounding box center [268, 146] width 46 height 7
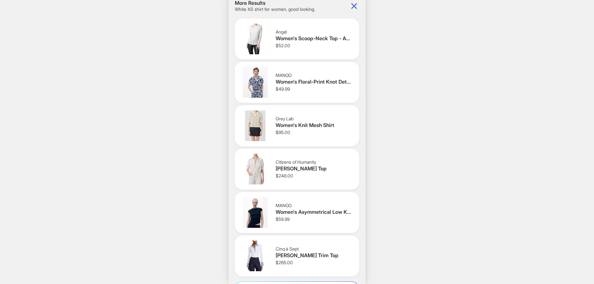
scroll to position [26, 0]
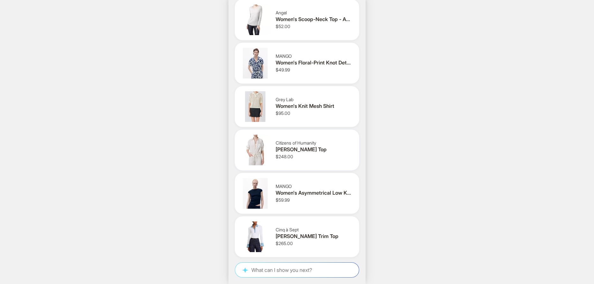
click at [256, 151] on img at bounding box center [255, 150] width 31 height 31
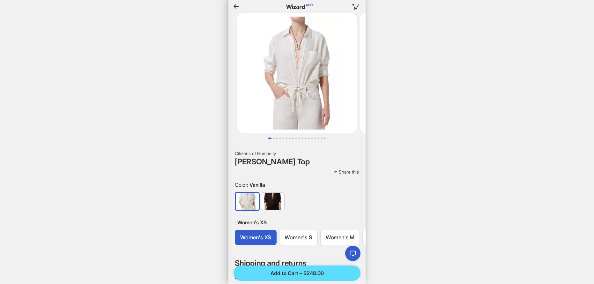
scroll to position [0, 1158]
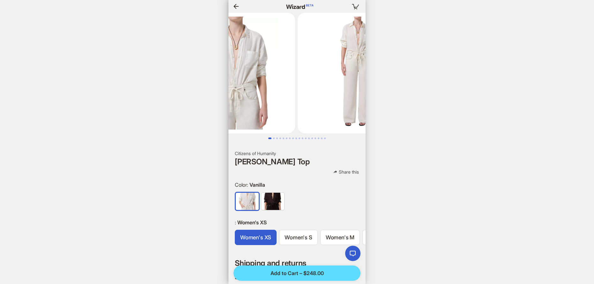
drag, startPoint x: 308, startPoint y: 72, endPoint x: 266, endPoint y: 71, distance: 41.8
click at [266, 71] on img at bounding box center [235, 73] width 121 height 121
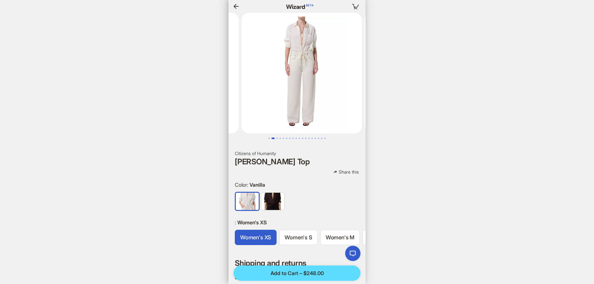
scroll to position [0, 1162]
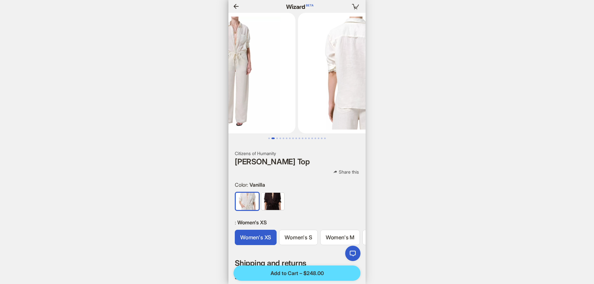
drag, startPoint x: 305, startPoint y: 74, endPoint x: 261, endPoint y: 73, distance: 44.7
click at [261, 73] on img at bounding box center [235, 73] width 121 height 121
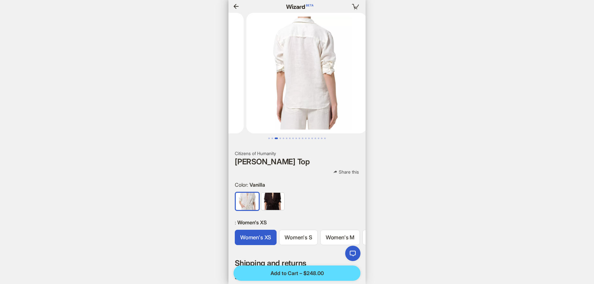
scroll to position [0, 310]
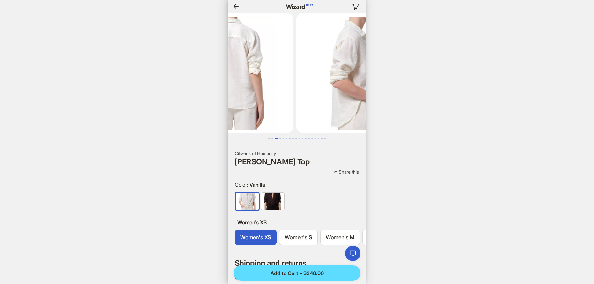
drag, startPoint x: 308, startPoint y: 75, endPoint x: 258, endPoint y: 75, distance: 49.5
click at [258, 75] on img at bounding box center [233, 73] width 121 height 121
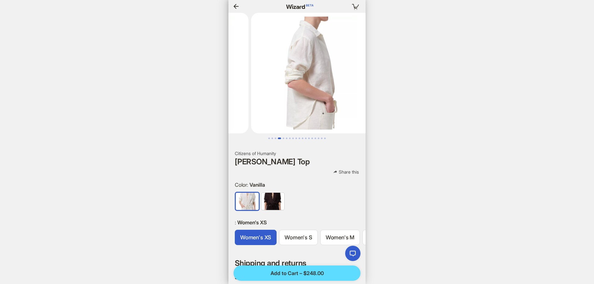
scroll to position [0, 431]
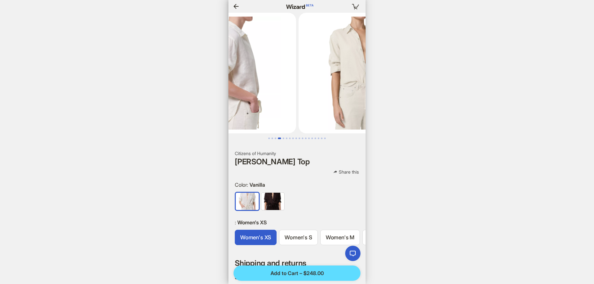
drag, startPoint x: 319, startPoint y: 76, endPoint x: 265, endPoint y: 73, distance: 54.7
click at [265, 73] on img at bounding box center [236, 73] width 121 height 121
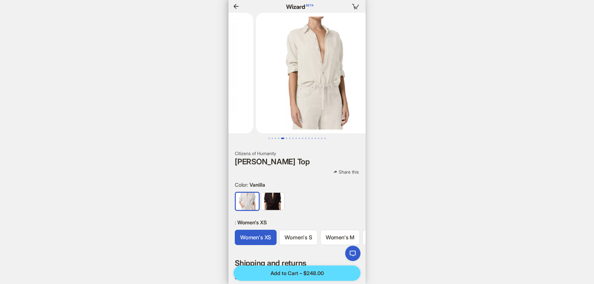
scroll to position [0, 540]
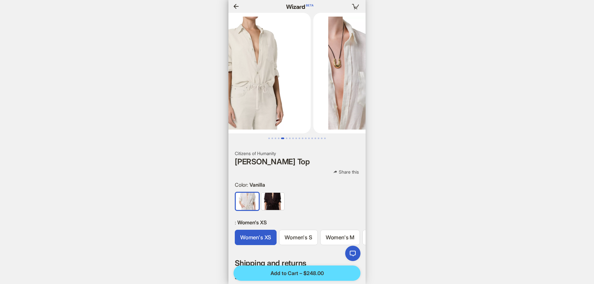
drag, startPoint x: 314, startPoint y: 76, endPoint x: 263, endPoint y: 76, distance: 51.7
click at [263, 76] on img at bounding box center [250, 73] width 121 height 121
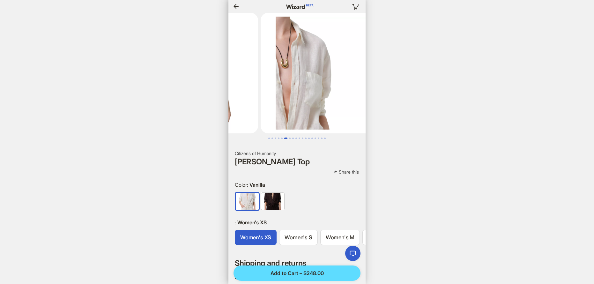
scroll to position [0, 1181]
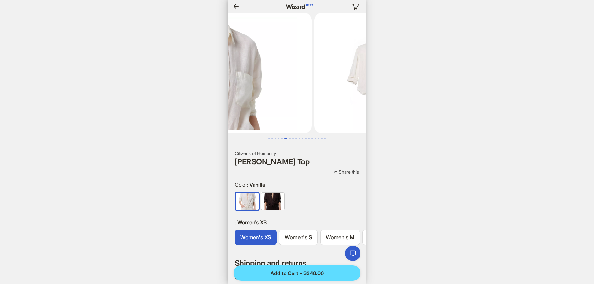
drag, startPoint x: 320, startPoint y: 78, endPoint x: 273, endPoint y: 82, distance: 47.4
click at [273, 82] on img at bounding box center [251, 73] width 121 height 121
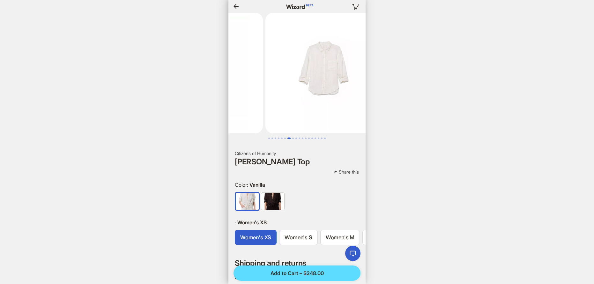
click at [414, 86] on div "**********" at bounding box center [297, 142] width 594 height 284
click at [238, 8] on icon "button" at bounding box center [236, 7] width 8 height 8
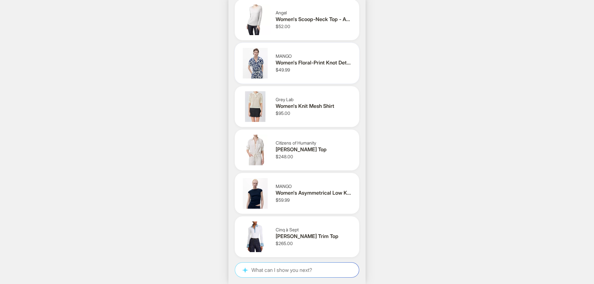
scroll to position [11, 0]
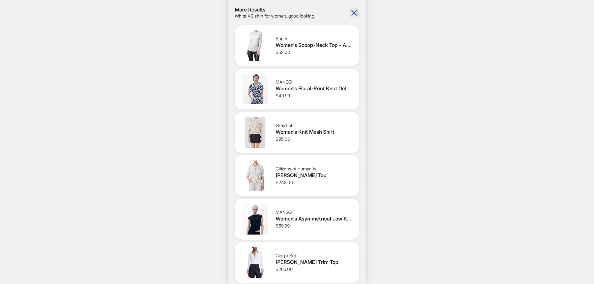
click at [349, 13] on icon "button" at bounding box center [354, 13] width 10 height 10
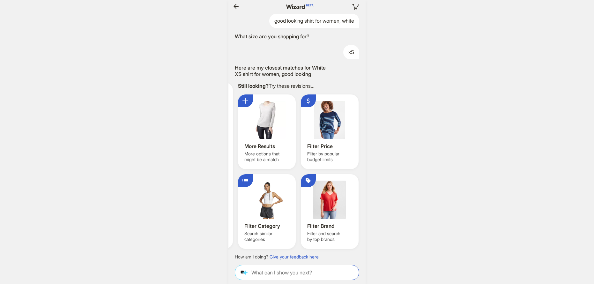
click at [231, 5] on button "button" at bounding box center [236, 6] width 10 height 10
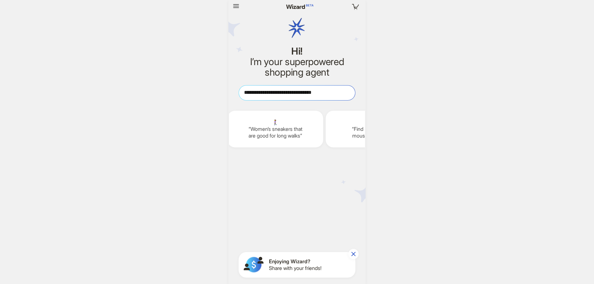
click at [314, 94] on textarea "**********" at bounding box center [297, 92] width 116 height 7
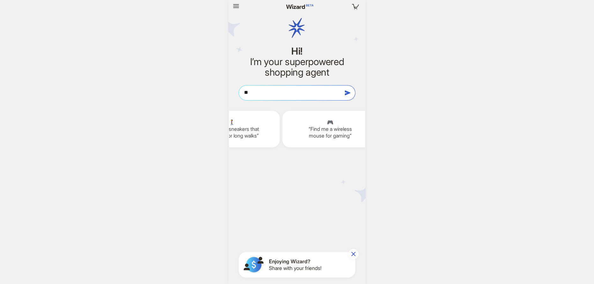
type textarea "*"
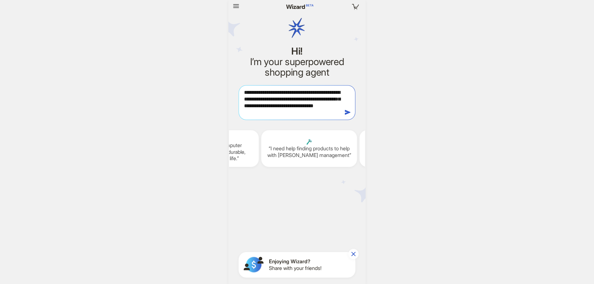
scroll to position [487, 0]
type textarea "**********"
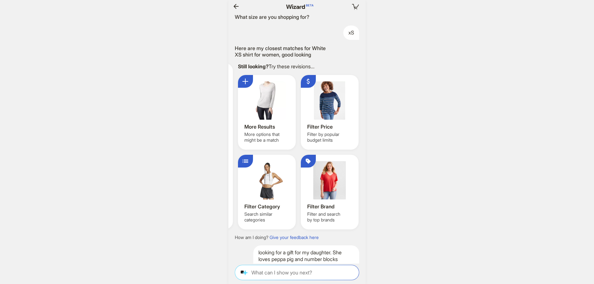
scroll to position [736, 0]
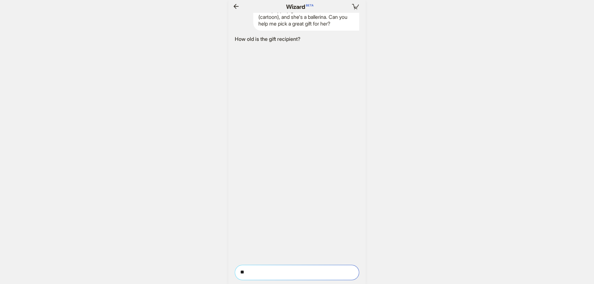
click at [301, 275] on textarea "**" at bounding box center [297, 272] width 124 height 7
type textarea "**********"
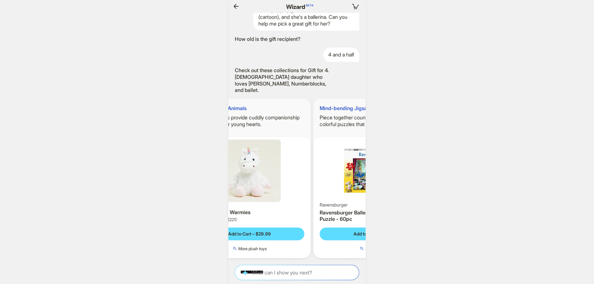
scroll to position [0, 17]
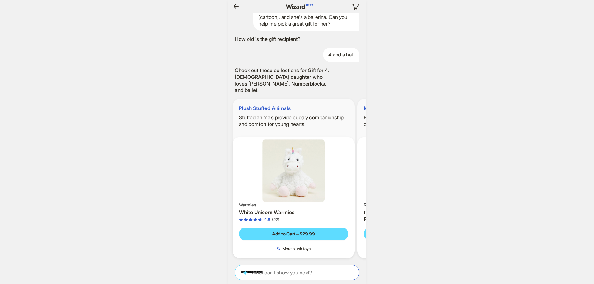
drag, startPoint x: 326, startPoint y: 106, endPoint x: 324, endPoint y: 111, distance: 5.5
click at [324, 111] on div "Plush Stuffed Animals Stuffed animals provide cuddly companionship and comfort …" at bounding box center [294, 114] width 122 height 31
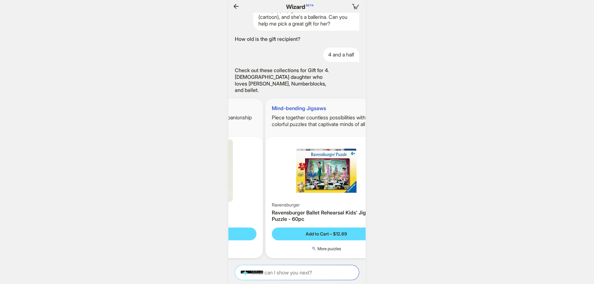
scroll to position [0, 124]
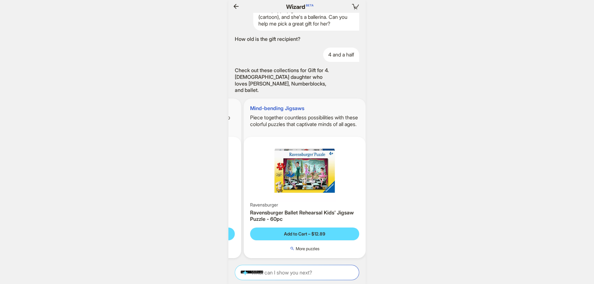
drag, startPoint x: 329, startPoint y: 112, endPoint x: 255, endPoint y: 115, distance: 74.4
click at [255, 115] on ul "Plush Stuffed Animals Stuffed animals provide cuddly companionship and comfort …" at bounding box center [297, 179] width 144 height 170
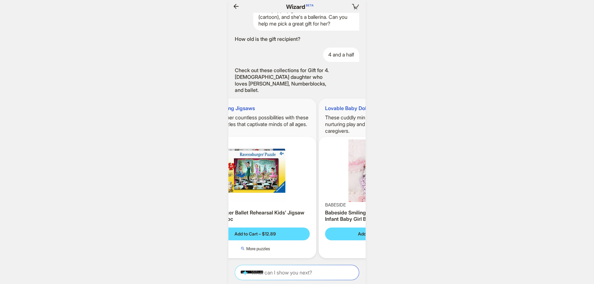
scroll to position [0, 174]
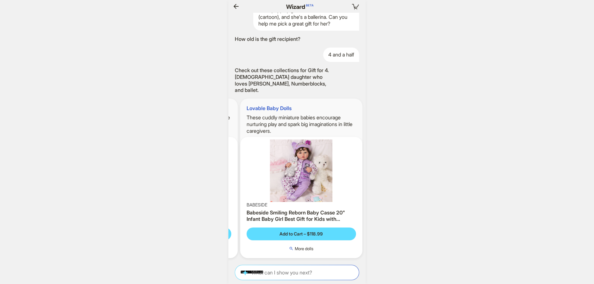
drag, startPoint x: 311, startPoint y: 114, endPoint x: 231, endPoint y: 119, distance: 80.0
click at [231, 119] on h2 "Piece together countless possibilities with these colorful puzzles that captiva…" at bounding box center [177, 120] width 122 height 13
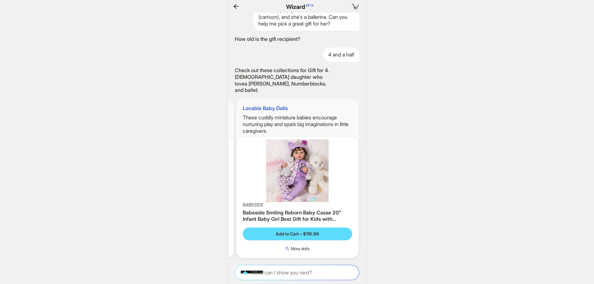
drag, startPoint x: 310, startPoint y: 125, endPoint x: 255, endPoint y: 126, distance: 54.3
click at [255, 126] on h2 "These cuddly miniature babies encourage nurturing play and spark big imaginatio…" at bounding box center [298, 124] width 122 height 20
drag, startPoint x: 326, startPoint y: 118, endPoint x: 286, endPoint y: 119, distance: 40.6
click at [286, 119] on h2 "These cuddly miniature babies encourage nurturing play and spark big imaginatio…" at bounding box center [298, 124] width 122 height 20
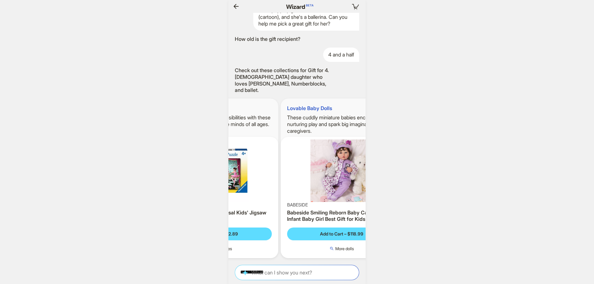
drag, startPoint x: 275, startPoint y: 118, endPoint x: 334, endPoint y: 120, distance: 59.4
click at [334, 120] on h2 "These cuddly miniature babies encourage nurturing play and spark big imaginatio…" at bounding box center [342, 124] width 122 height 20
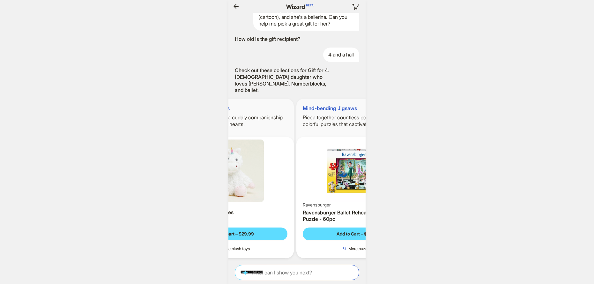
drag, startPoint x: 278, startPoint y: 118, endPoint x: 340, endPoint y: 118, distance: 61.6
click at [340, 118] on h2 "Piece together countless possibilities with these colorful puzzles that captiva…" at bounding box center [358, 120] width 122 height 13
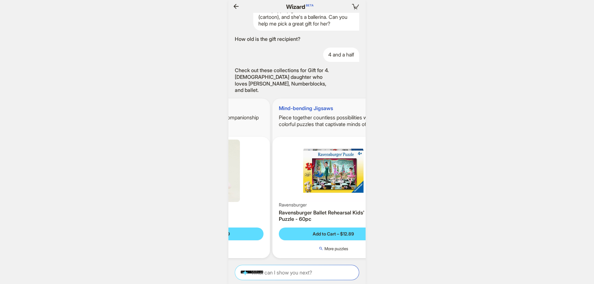
drag, startPoint x: 335, startPoint y: 119, endPoint x: 259, endPoint y: 120, distance: 75.7
click at [259, 120] on ul "Plush Stuffed Animals Stuffed animals provide cuddly companionship and comfort …" at bounding box center [297, 179] width 144 height 170
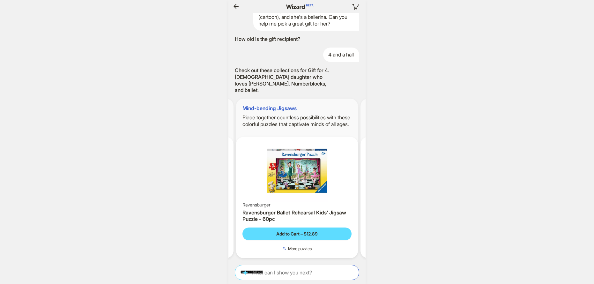
scroll to position [0, 1262]
